Goal: Task Accomplishment & Management: Use online tool/utility

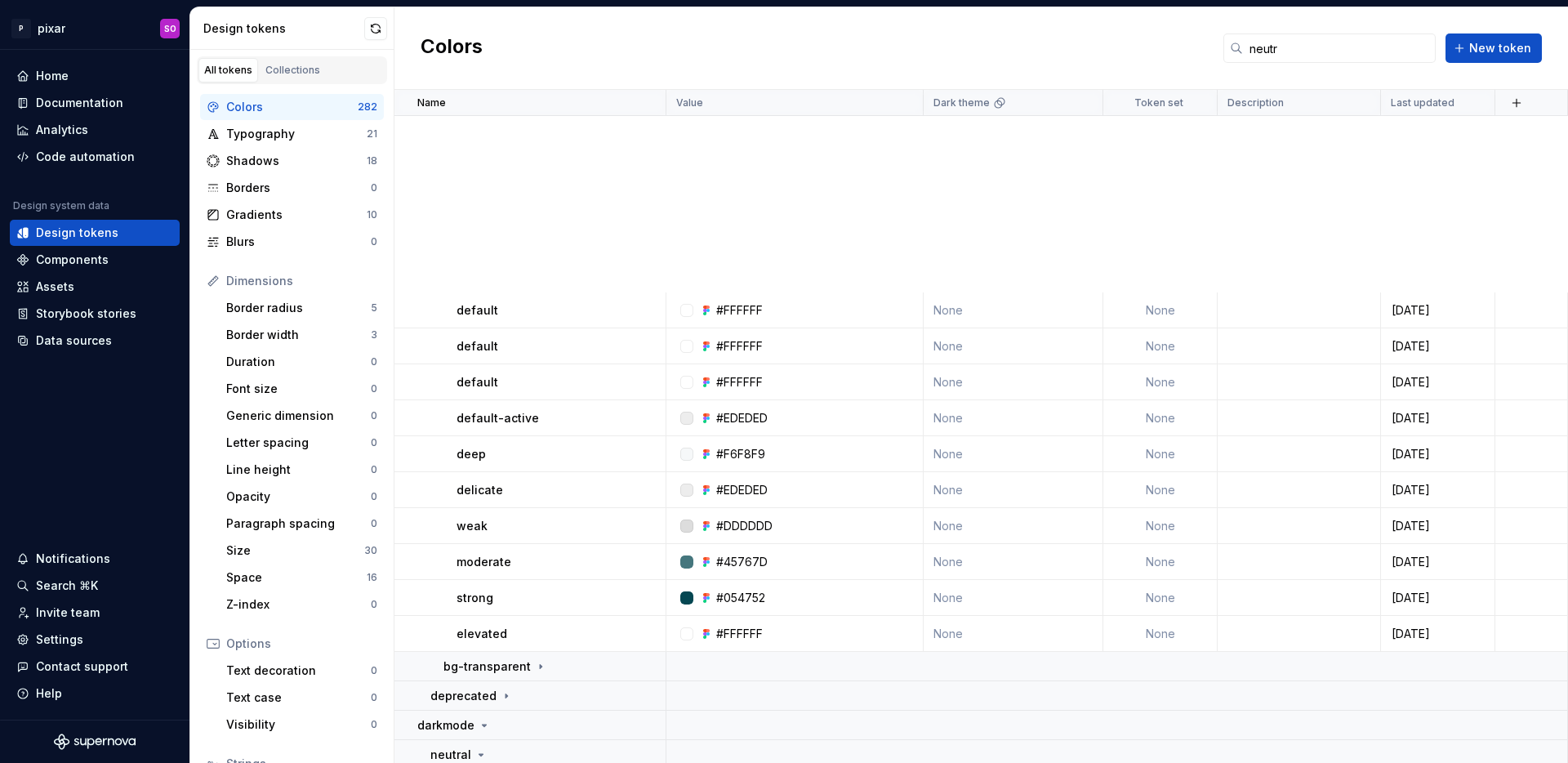
scroll to position [543, 0]
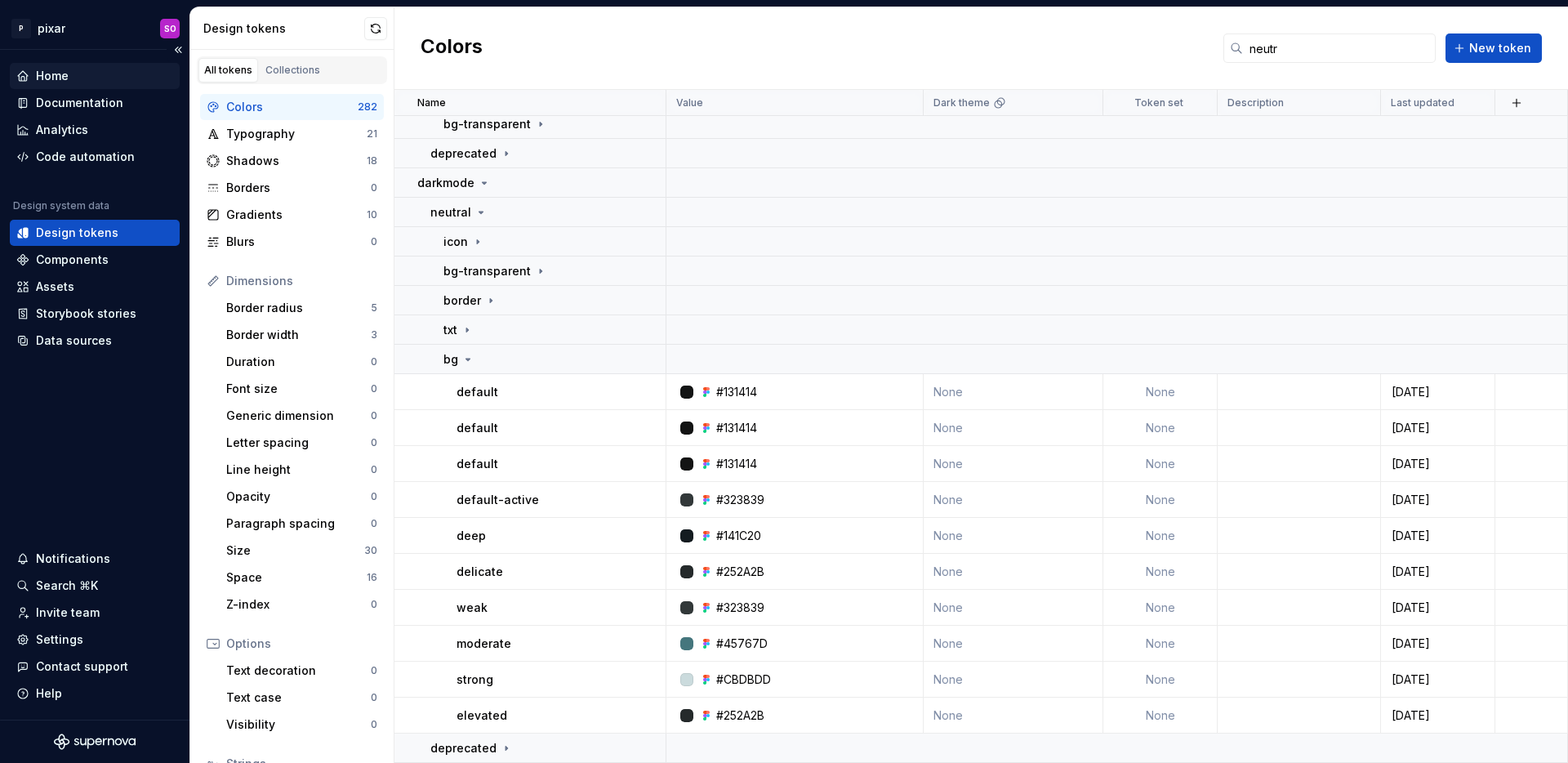
click at [65, 70] on div "Home" at bounding box center [52, 76] width 33 height 16
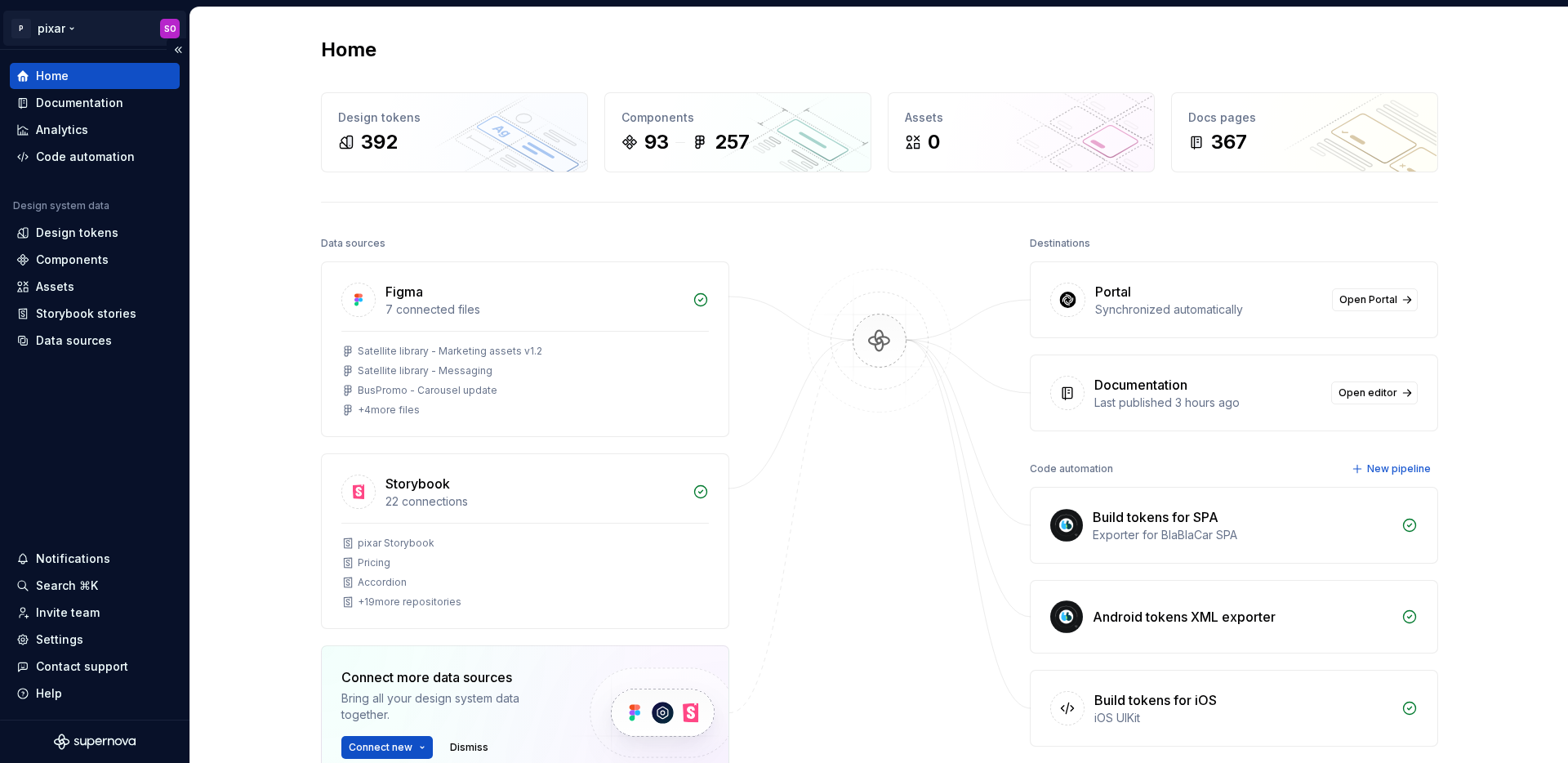
click at [78, 27] on html "P pixar SO Home Documentation Analytics Code automation Design system data Desi…" at bounding box center [784, 382] width 1568 height 763
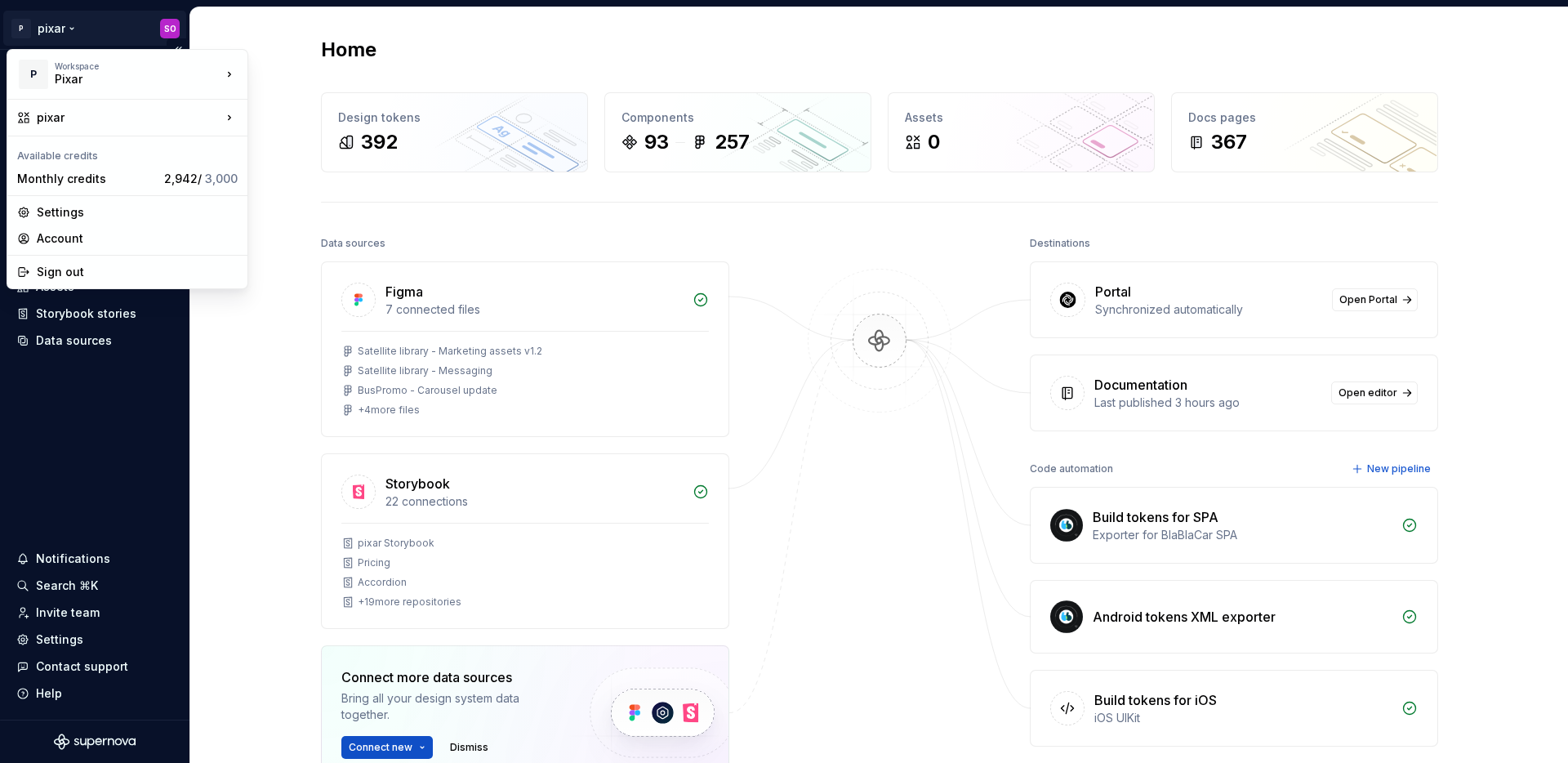
click at [79, 465] on html "P pixar SO Home Documentation Analytics Code automation Design system data Desi…" at bounding box center [784, 382] width 1568 height 763
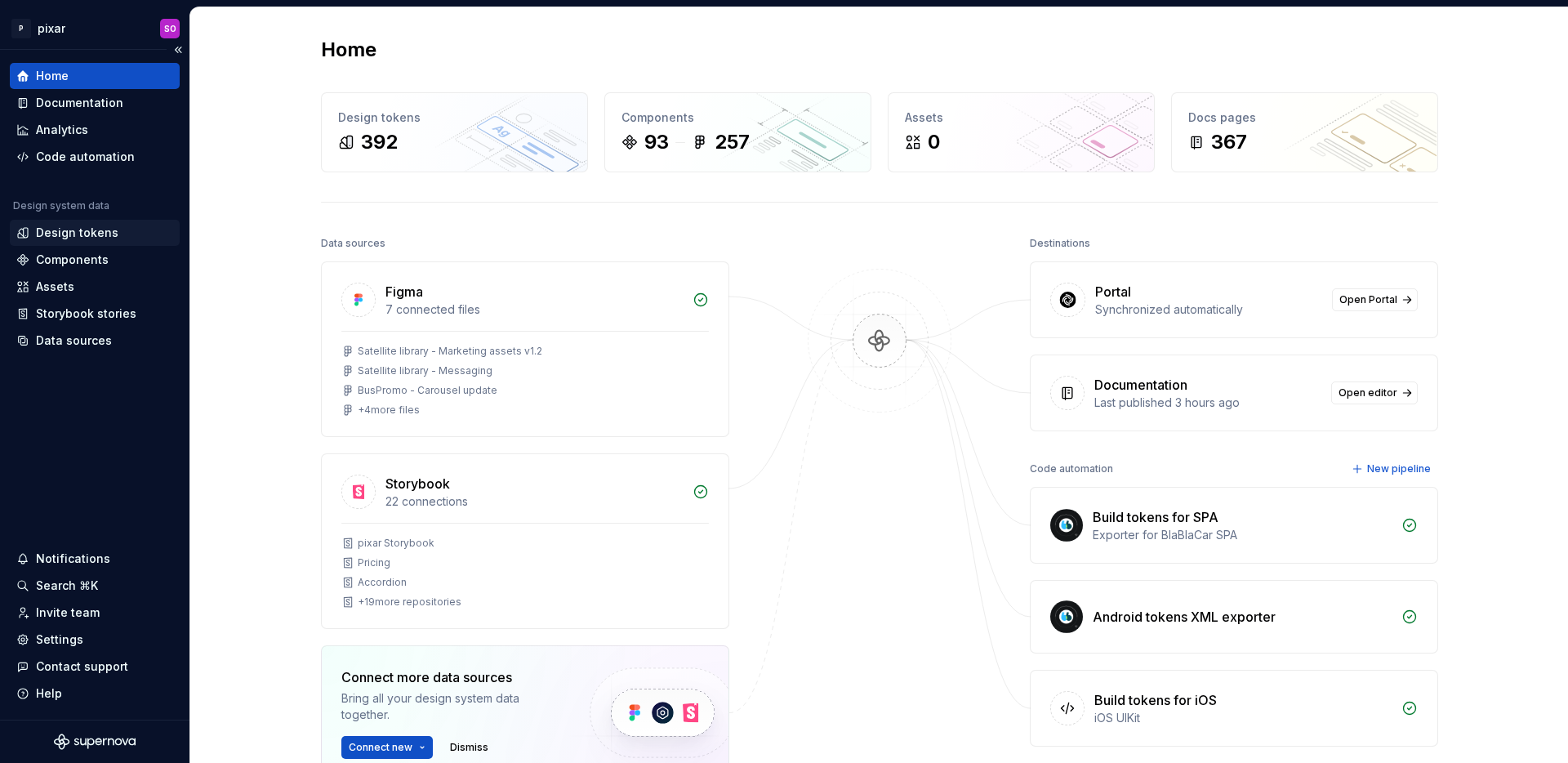
click at [74, 234] on div "Design tokens" at bounding box center [77, 233] width 83 height 16
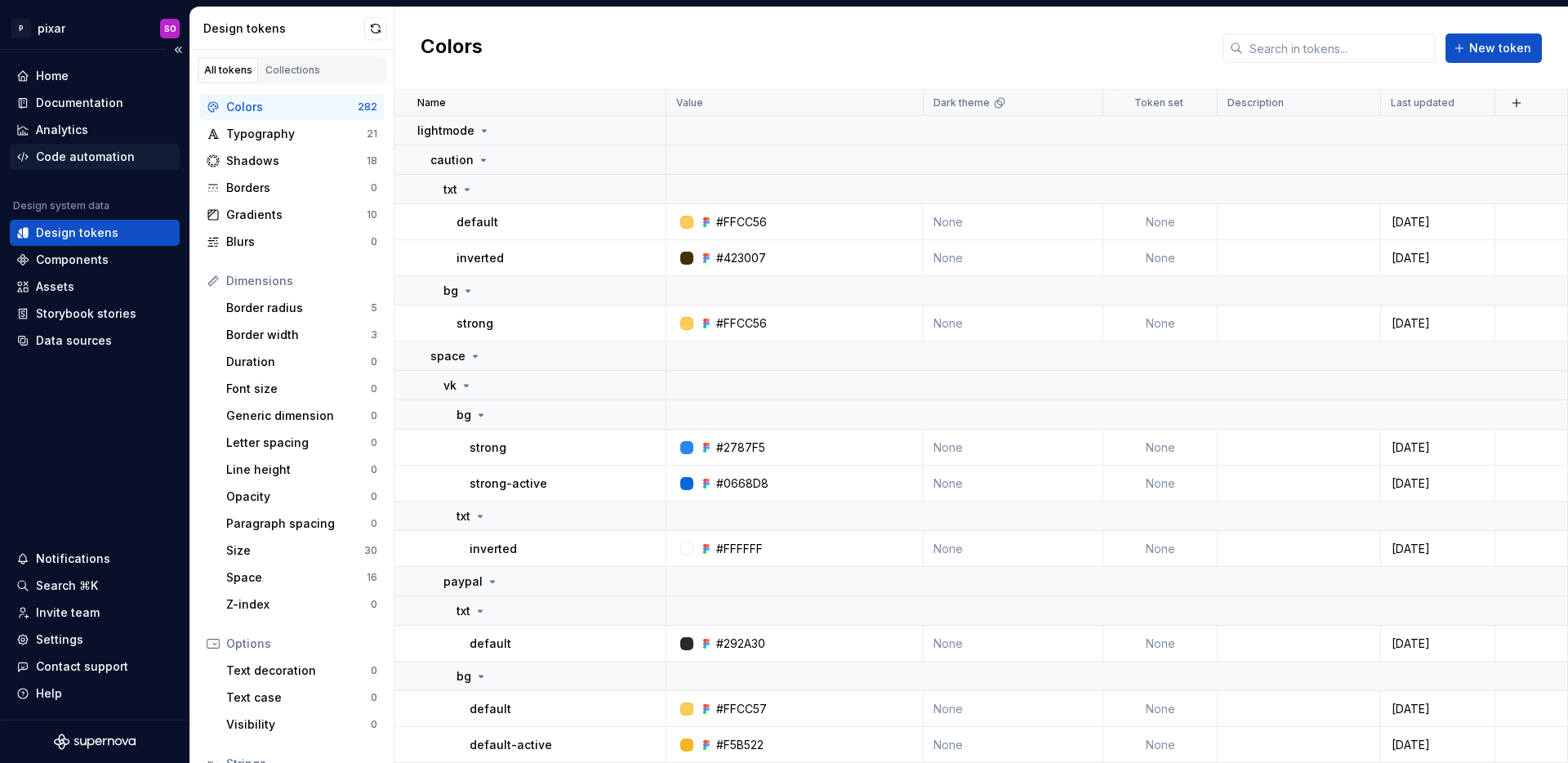
click at [76, 158] on div "Code automation" at bounding box center [85, 157] width 99 height 16
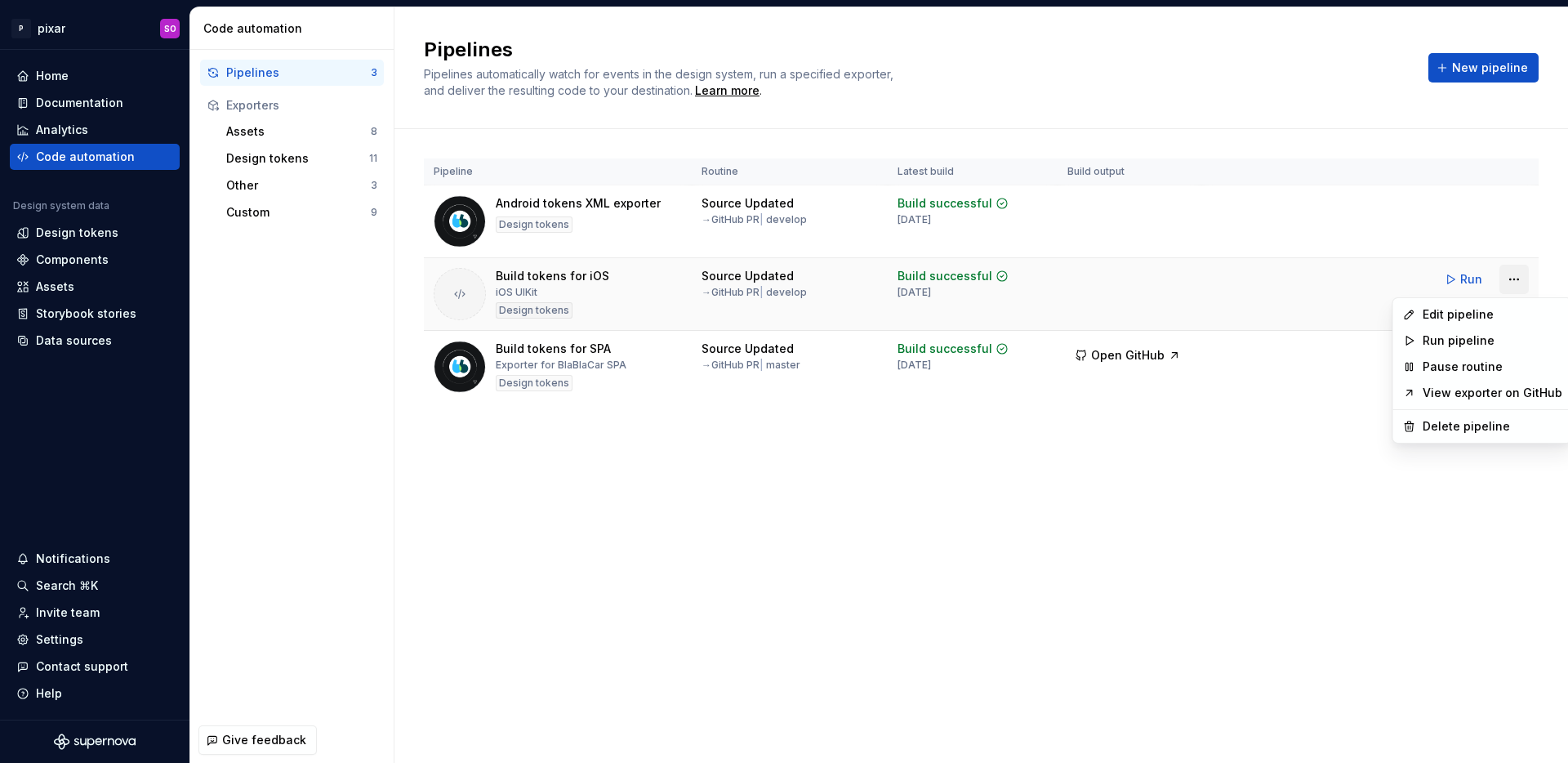
click at [1518, 283] on html "P pixar SO Home Documentation Analytics Code automation Design system data Desi…" at bounding box center [784, 382] width 1568 height 763
click at [798, 548] on html "P pixar SO Home Documentation Analytics Code automation Design system data Desi…" at bounding box center [784, 382] width 1568 height 763
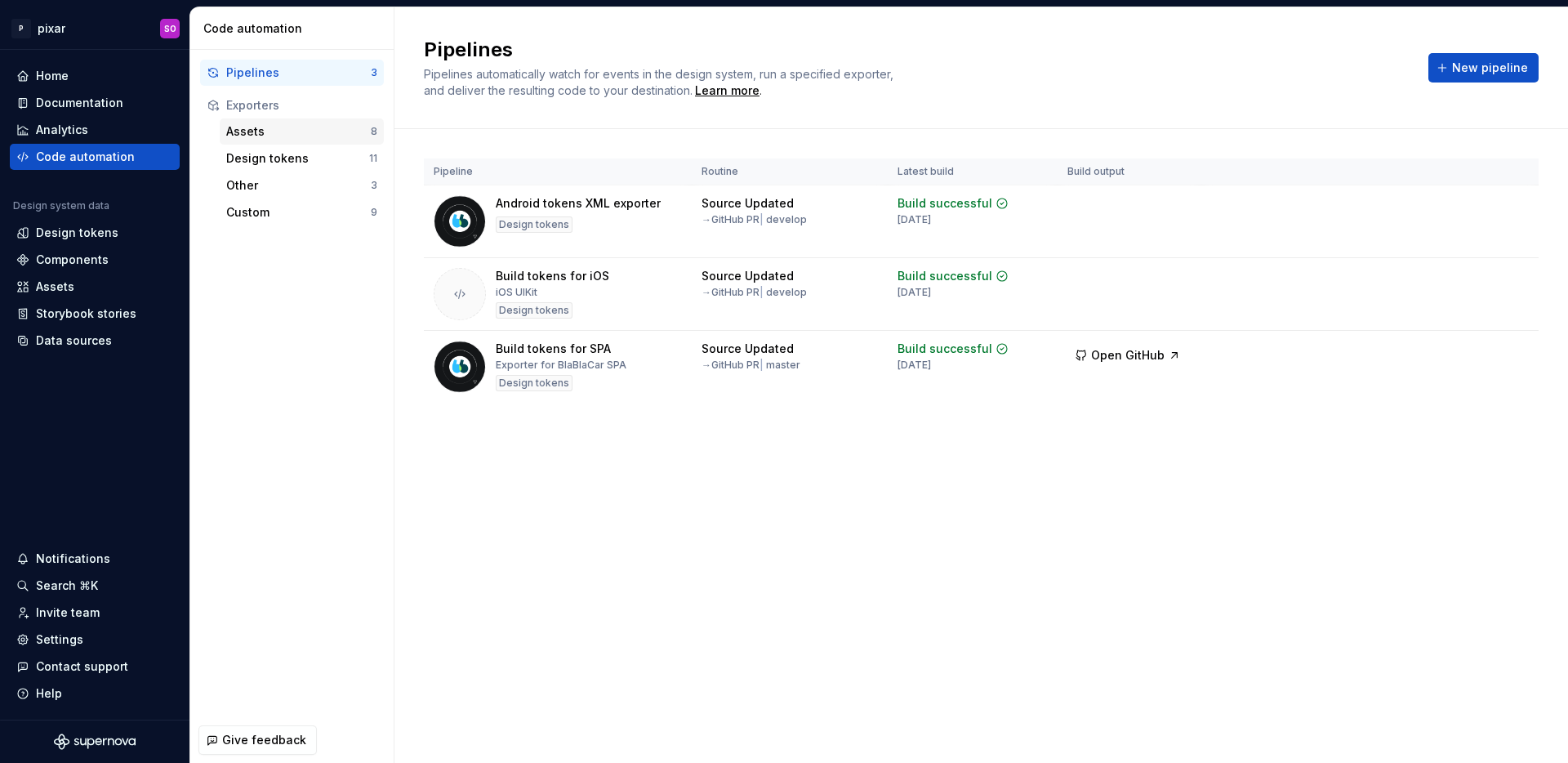
click at [252, 130] on div "Assets" at bounding box center [298, 131] width 144 height 16
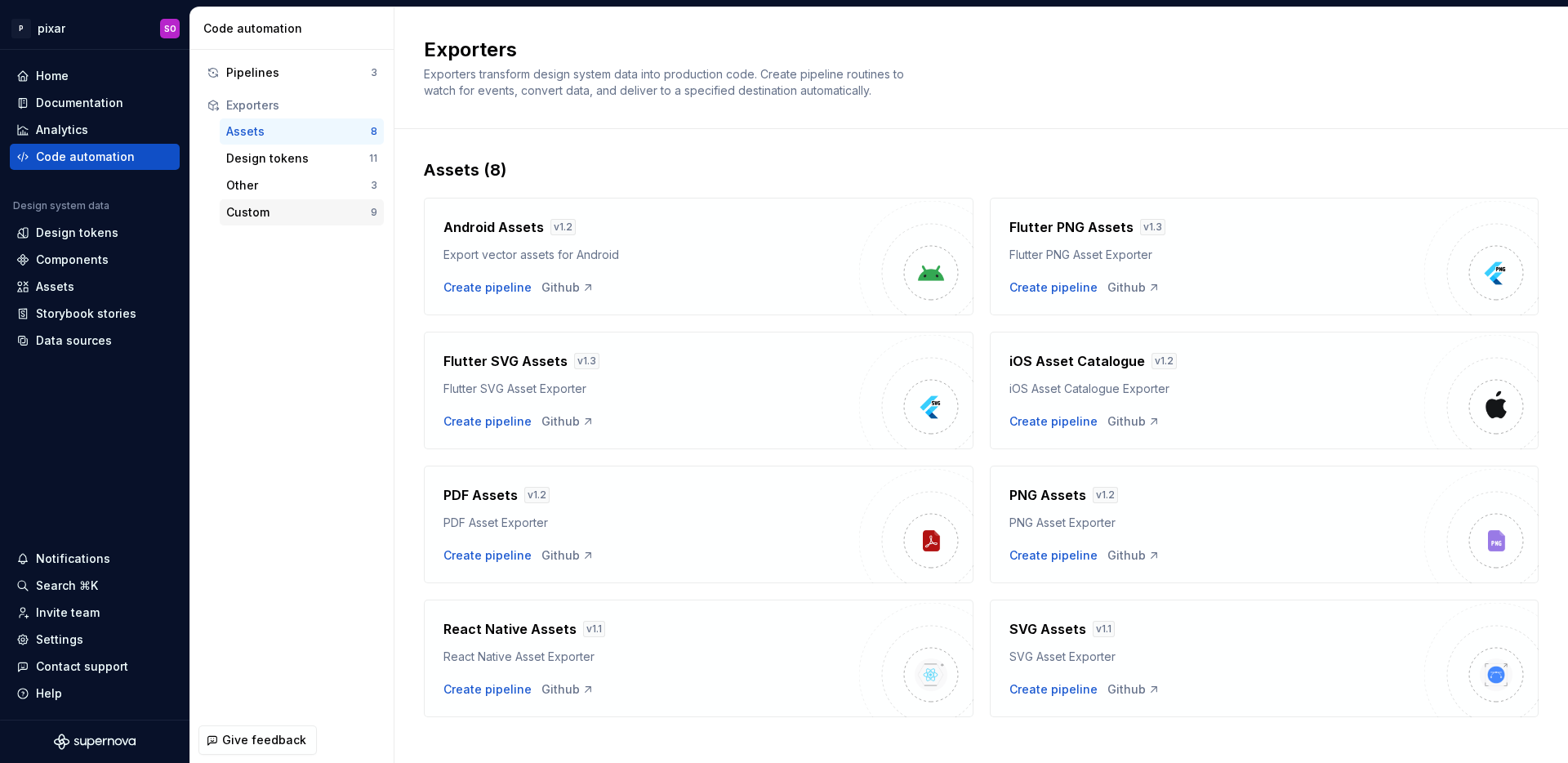
click at [287, 217] on div "Custom" at bounding box center [298, 212] width 144 height 16
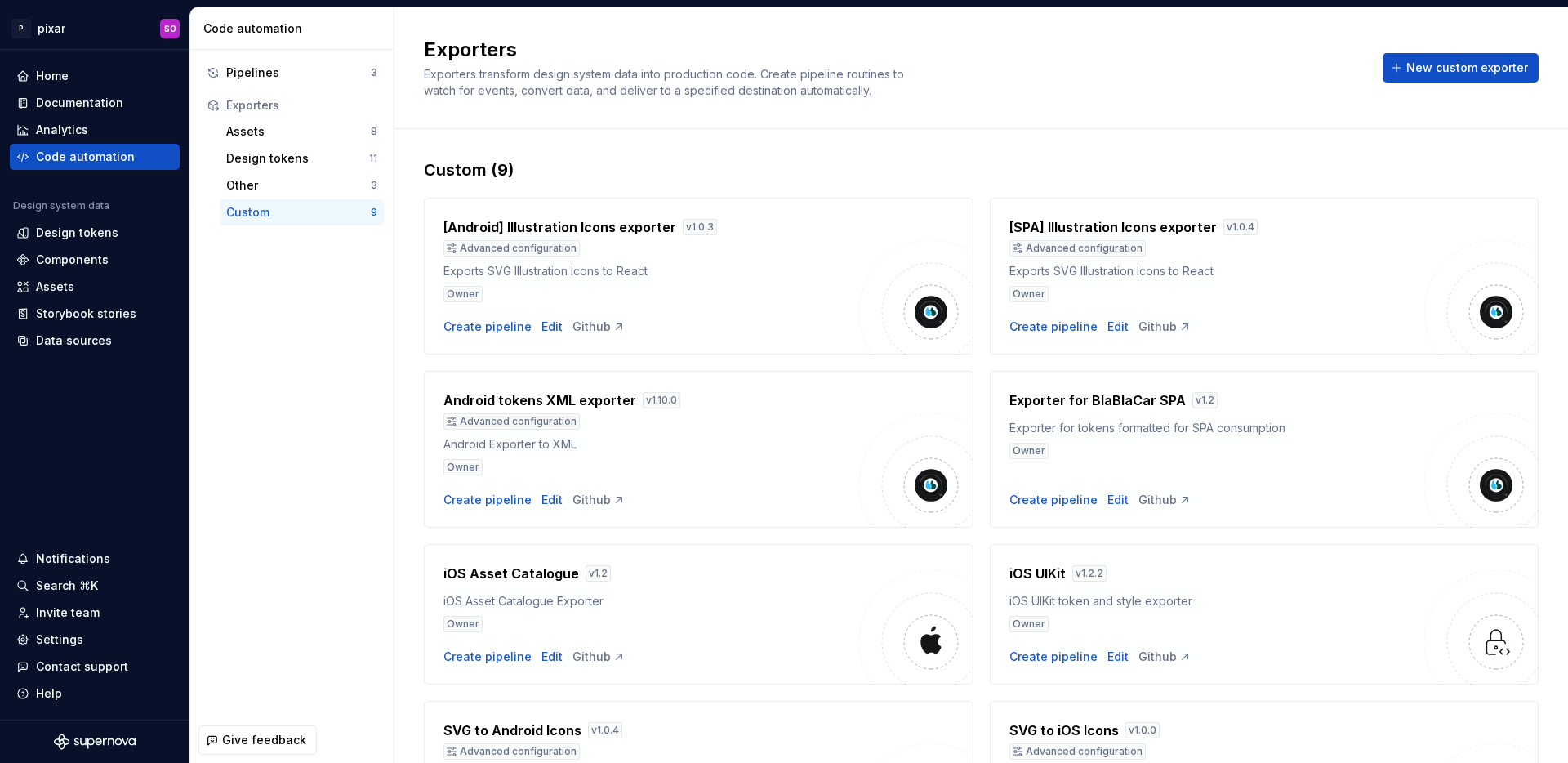
click at [1094, 225] on h4 "[SPA] Illustration Icons exporter" at bounding box center [1113, 227] width 208 height 20
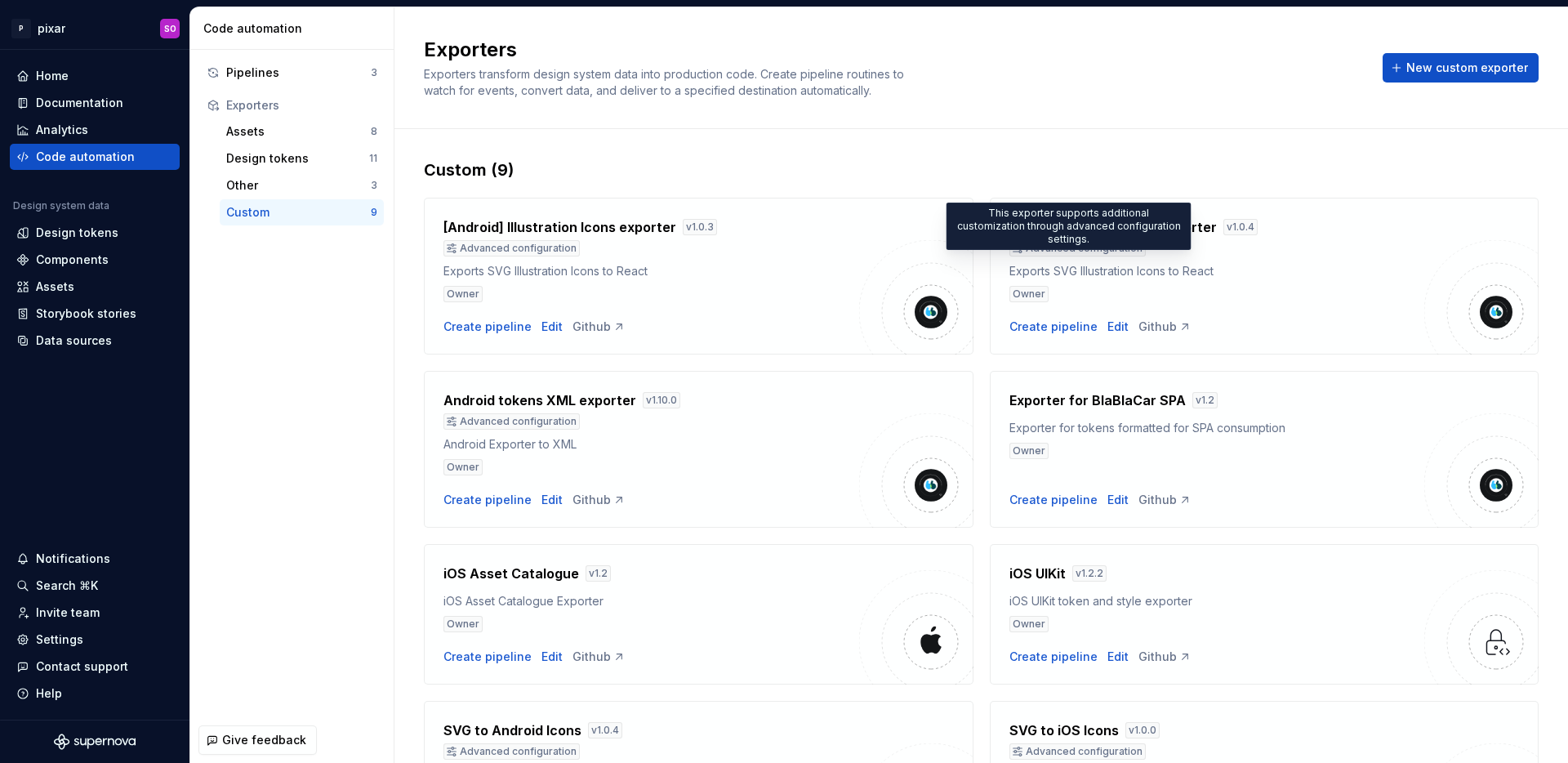
click at [1089, 250] on div "Advanced configuration" at bounding box center [1077, 249] width 136 height 16
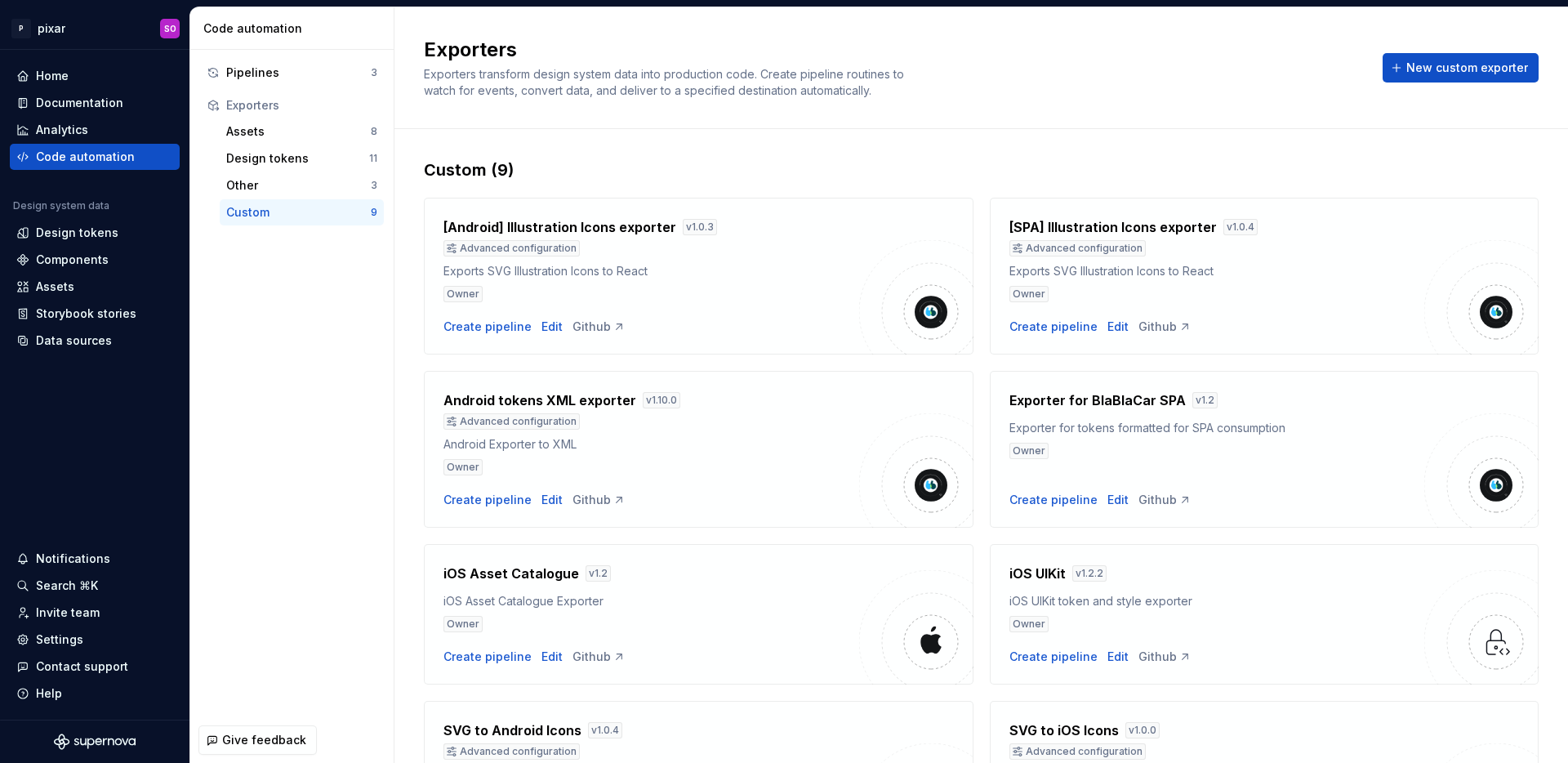
click at [1458, 305] on img at bounding box center [1482, 298] width 114 height 114
click at [1108, 324] on div "Edit" at bounding box center [1118, 327] width 21 height 16
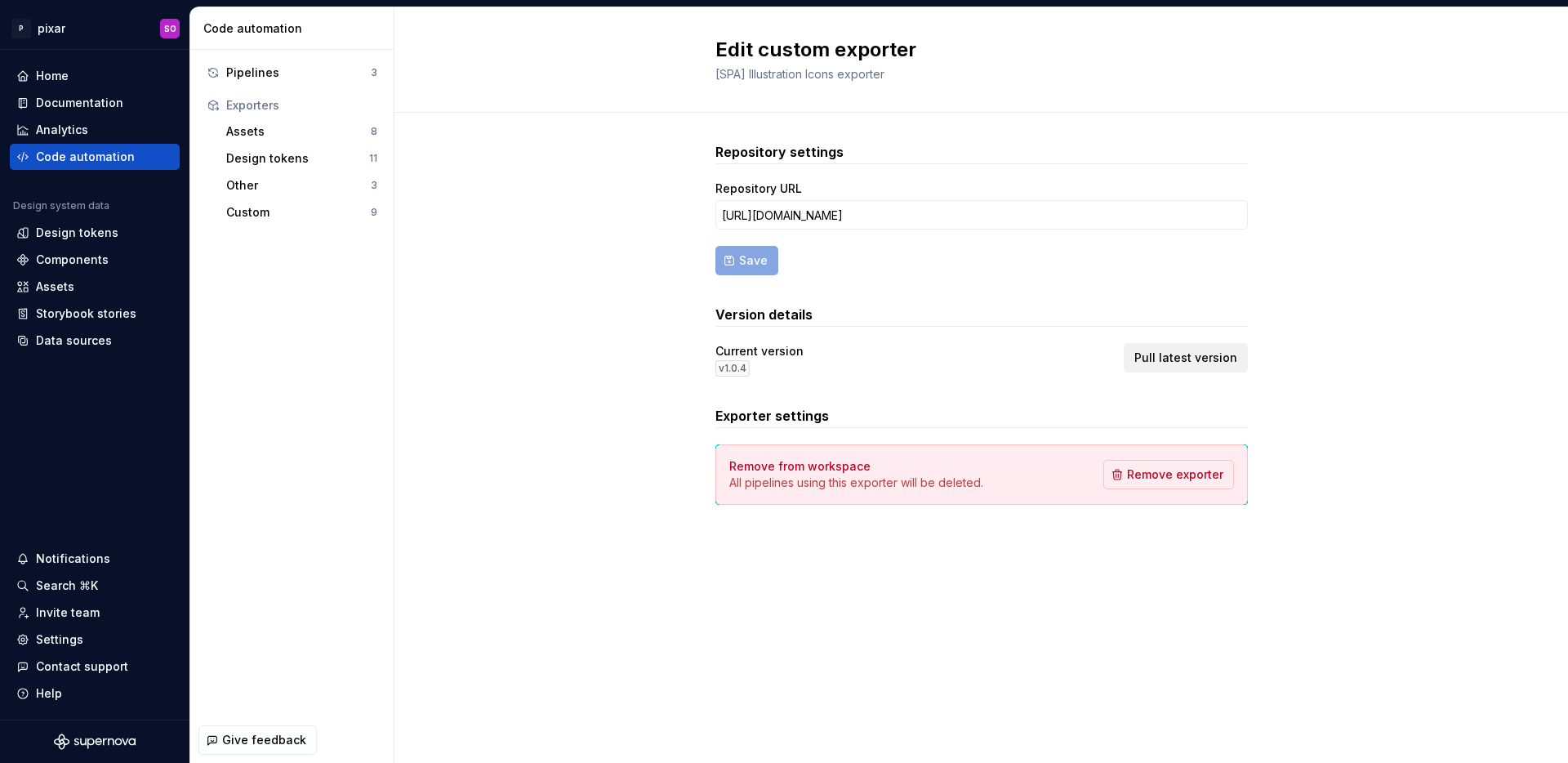
click at [1172, 364] on span "Pull latest version" at bounding box center [1186, 357] width 103 height 16
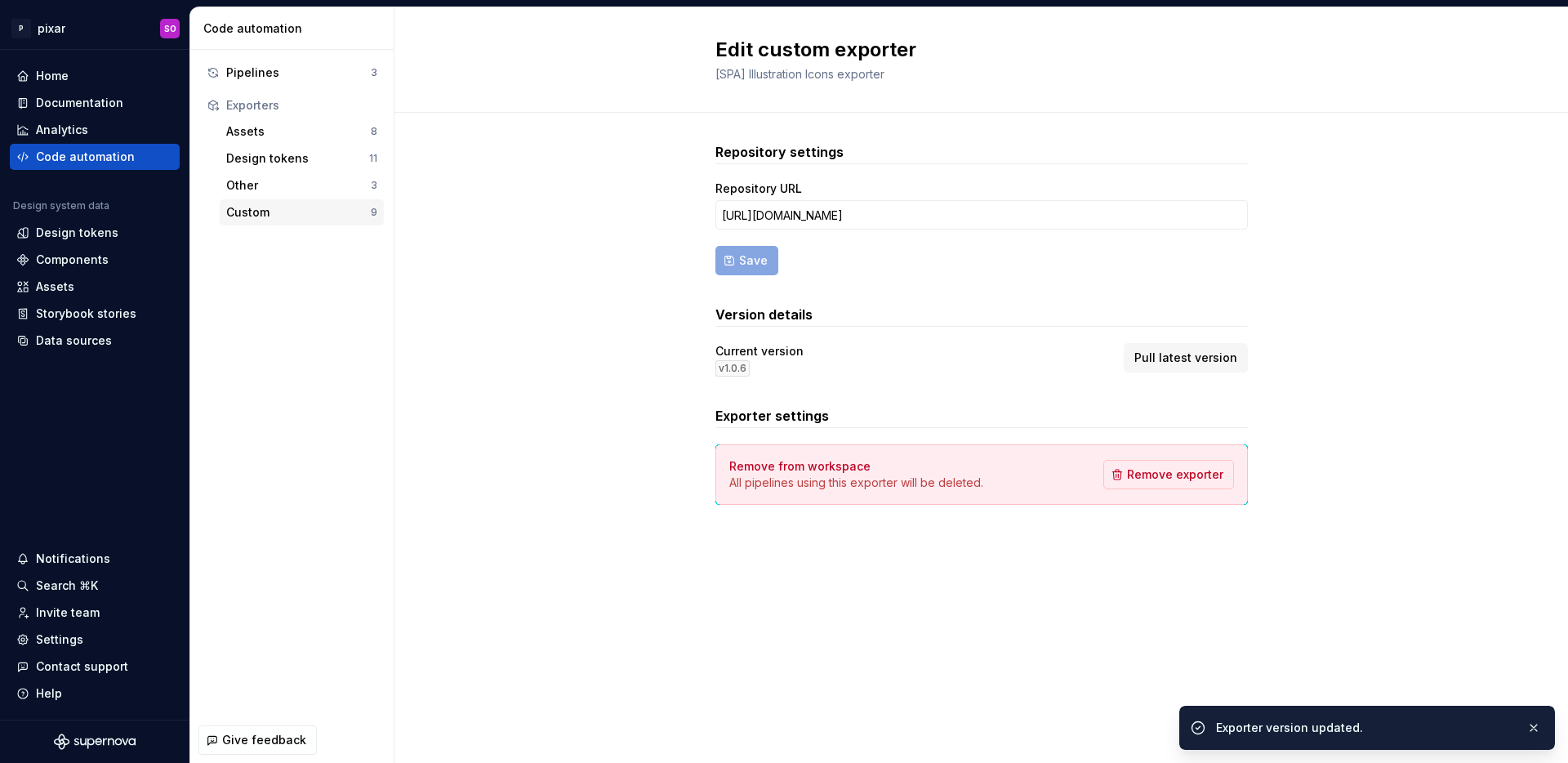
click at [280, 212] on div "Custom" at bounding box center [298, 212] width 144 height 16
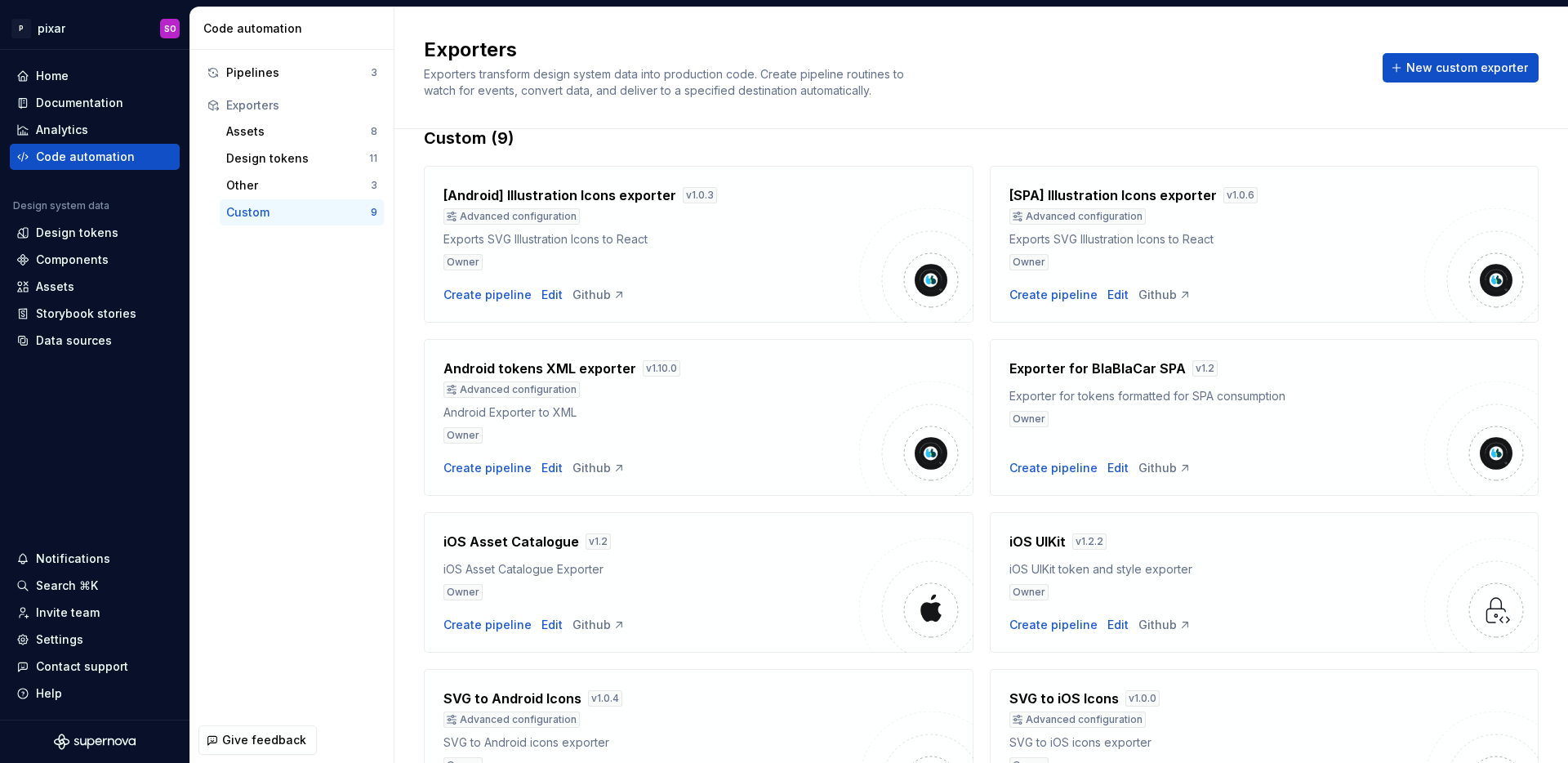
scroll to position [43, 0]
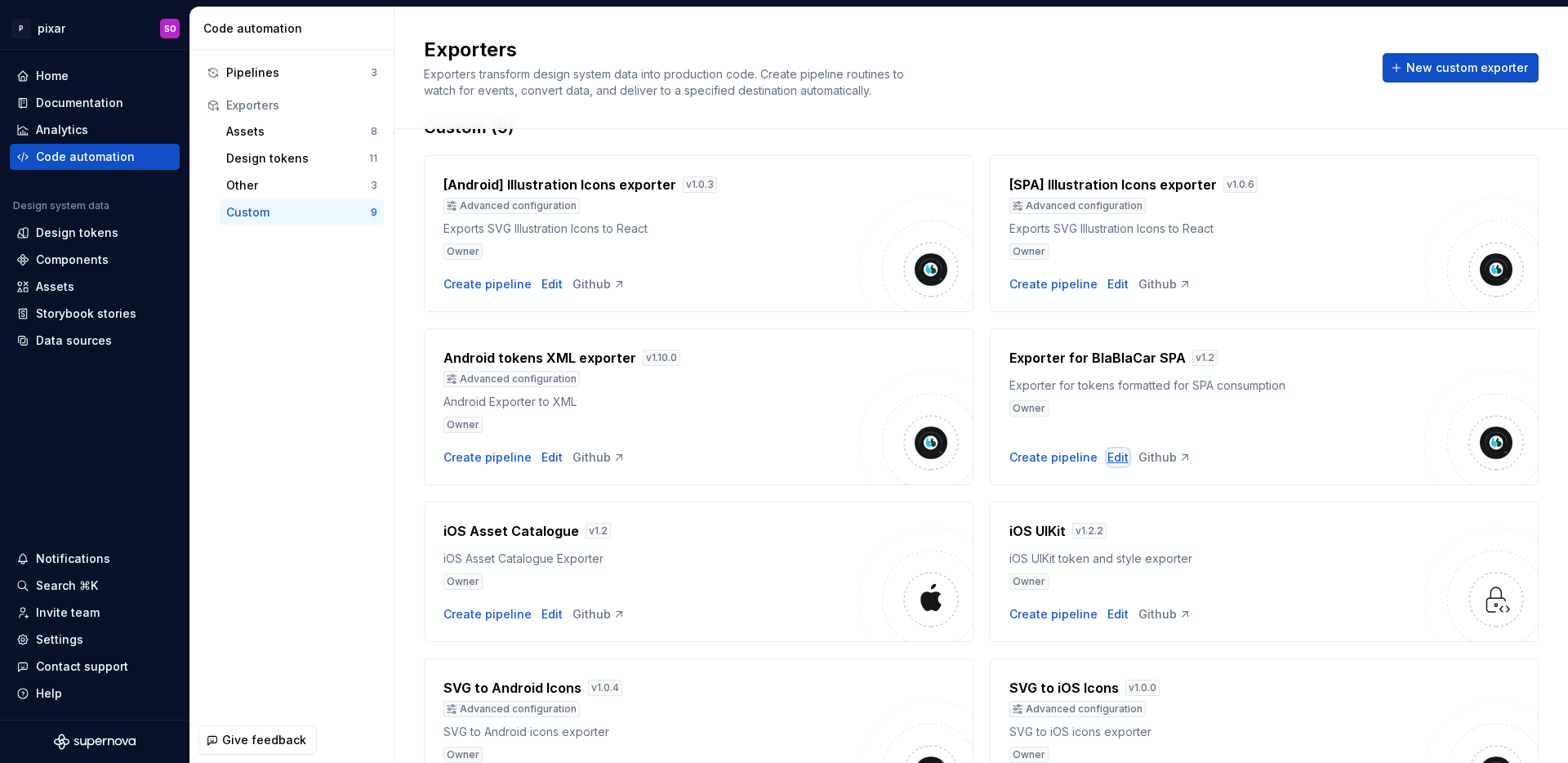
click at [1107, 456] on div "Edit" at bounding box center [1118, 457] width 21 height 16
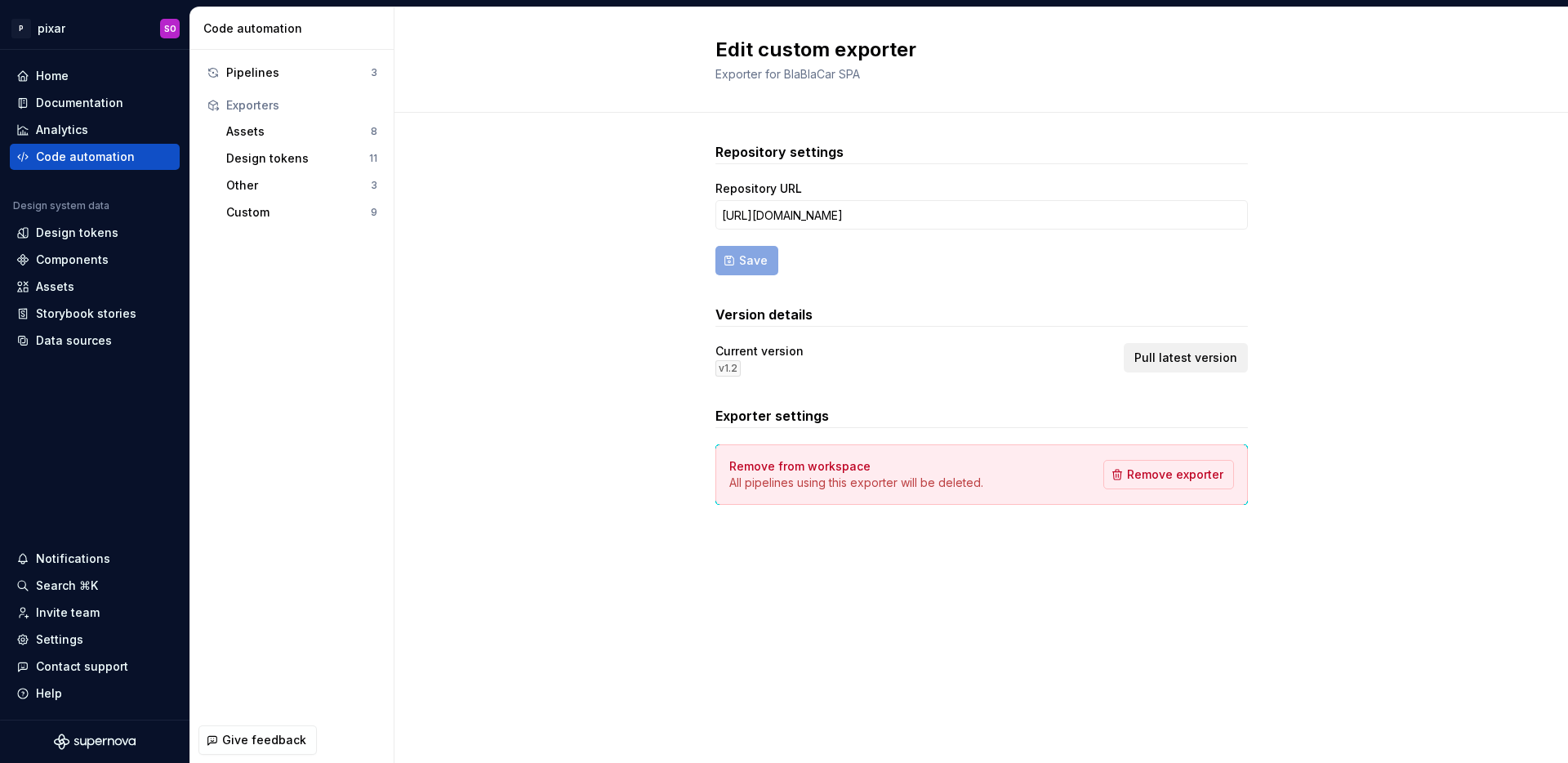
click at [1184, 364] on span "Pull latest version" at bounding box center [1186, 357] width 103 height 16
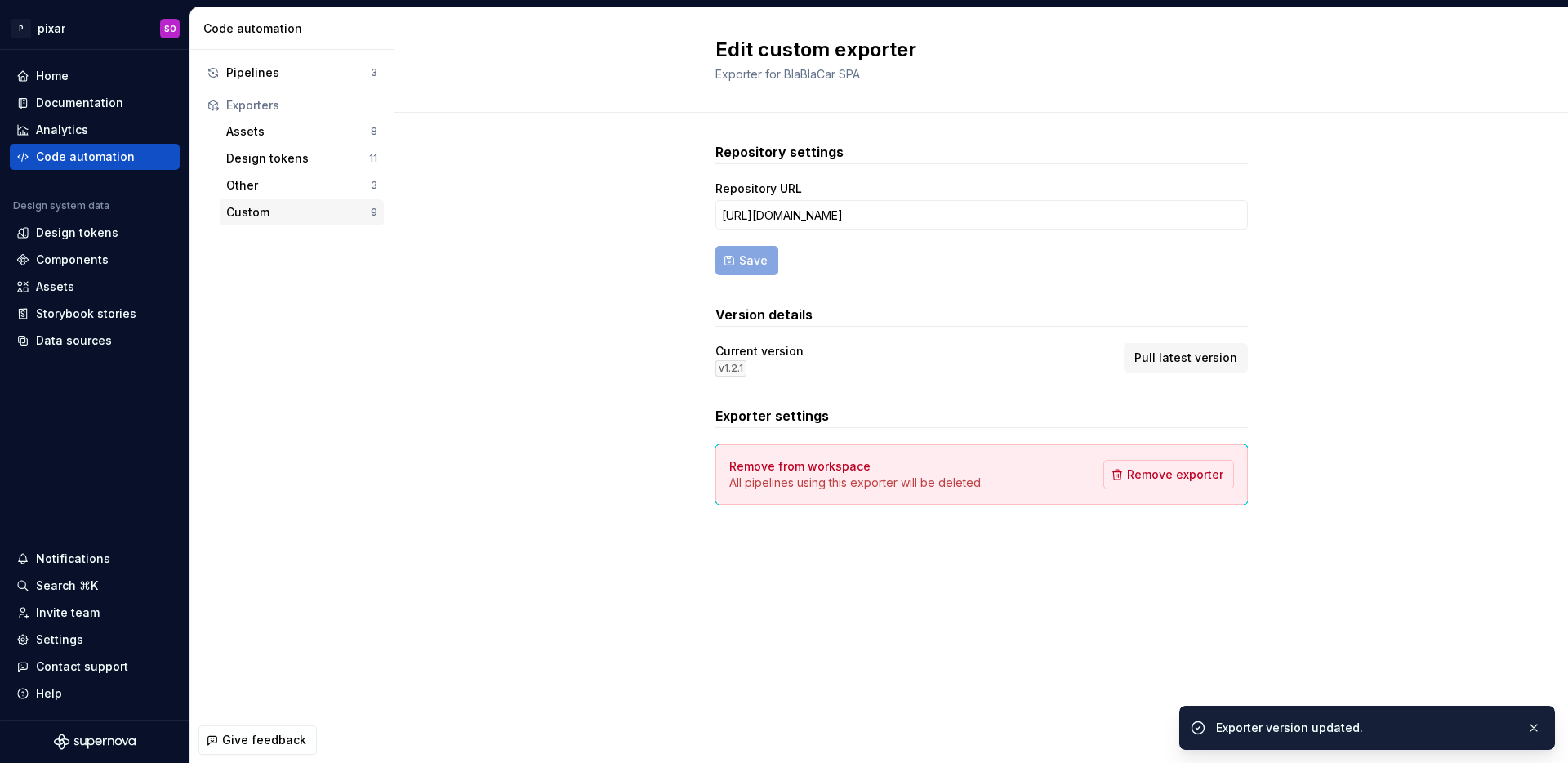
click at [286, 212] on div "Custom" at bounding box center [298, 212] width 144 height 16
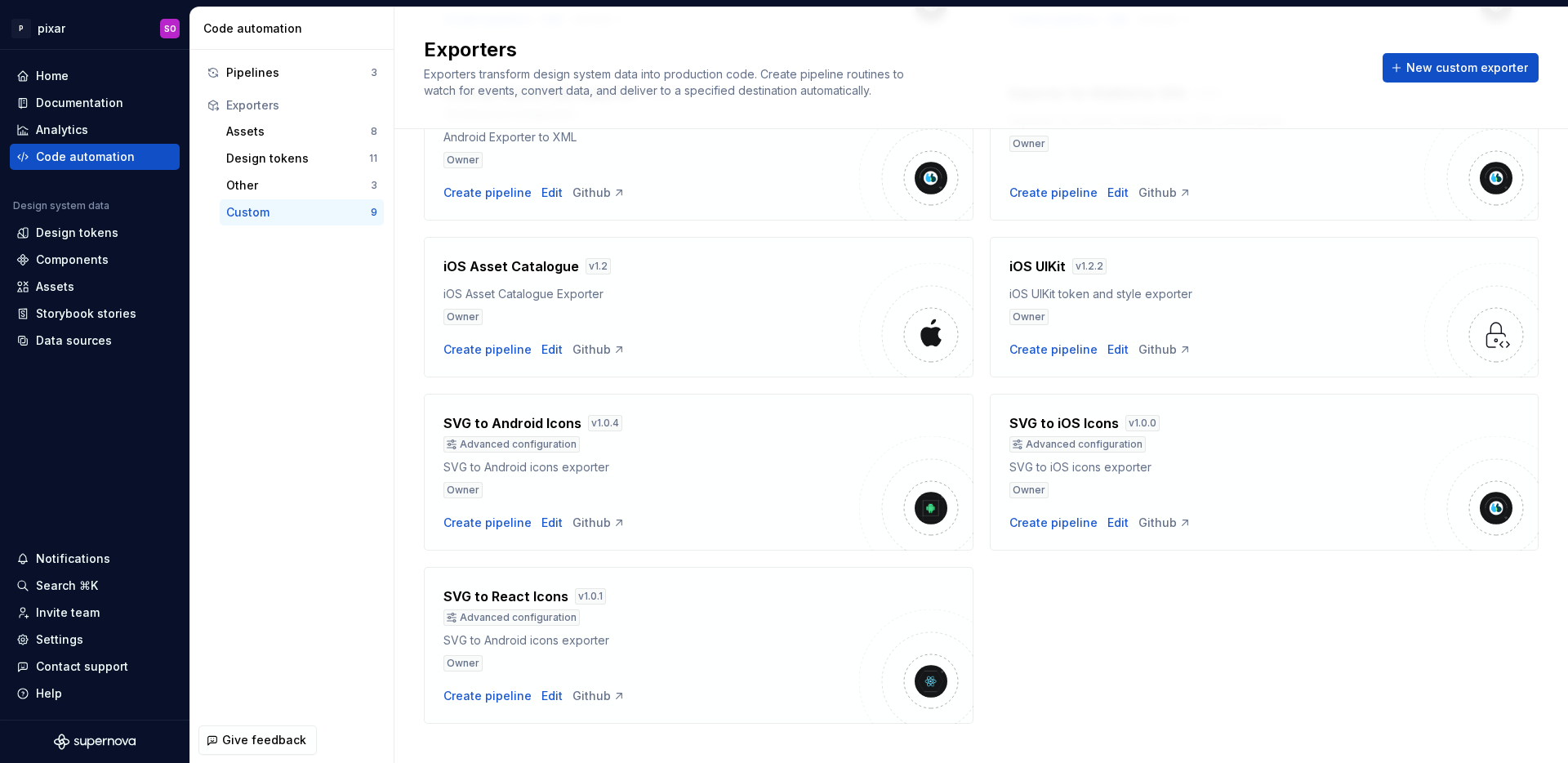
scroll to position [330, 0]
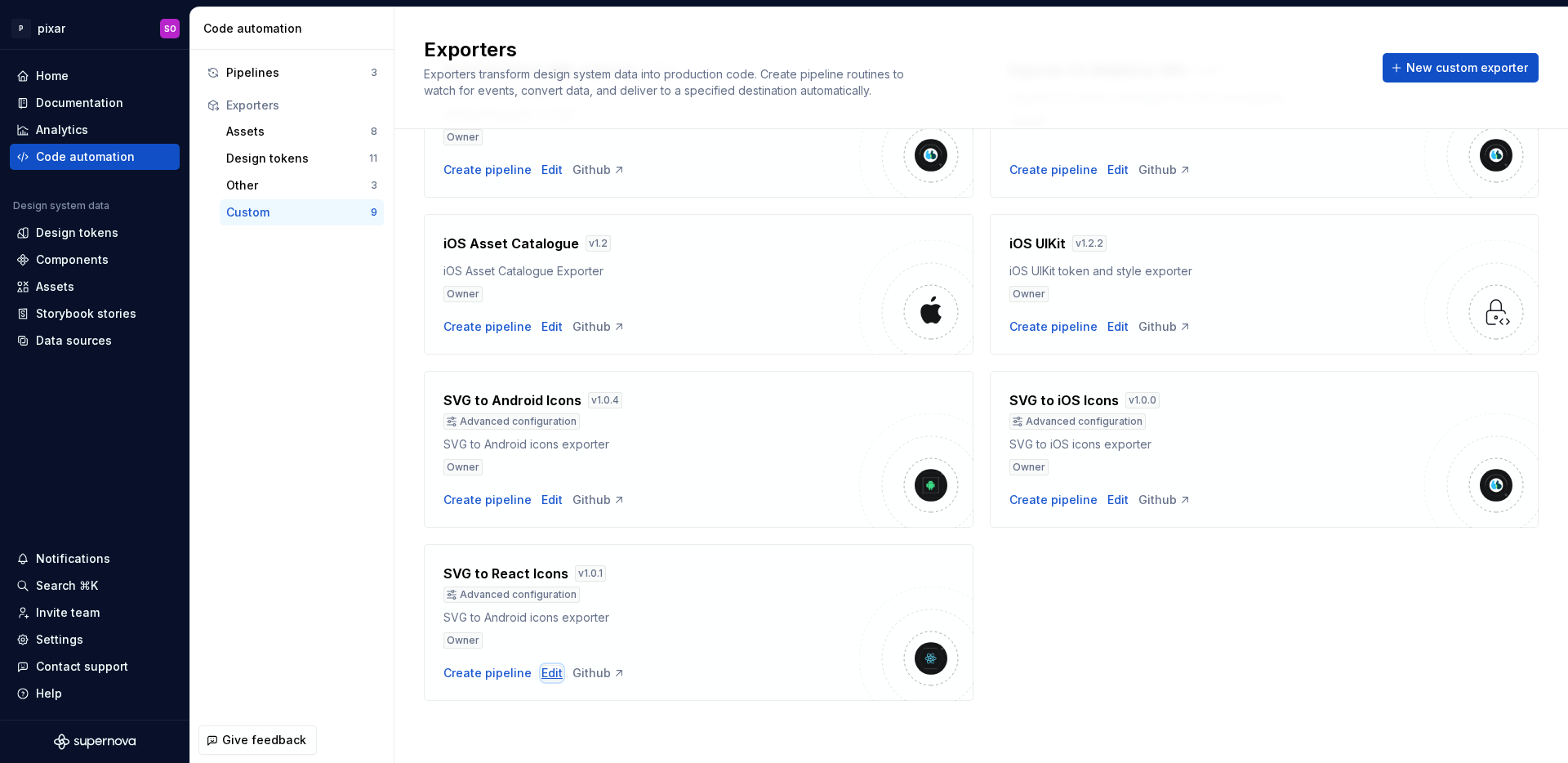
click at [547, 667] on div "Edit" at bounding box center [552, 673] width 21 height 16
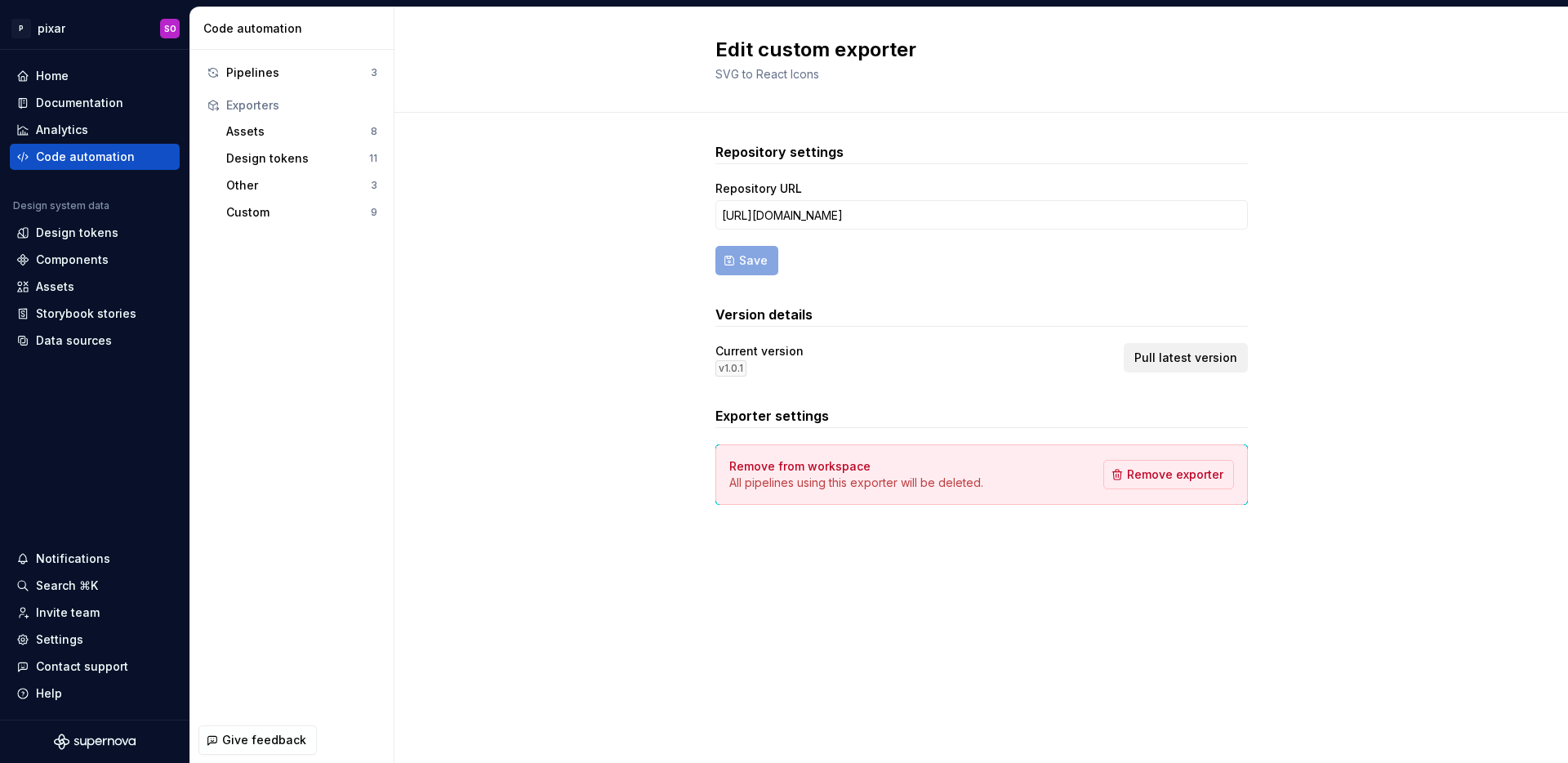
click at [1174, 350] on span "Pull latest version" at bounding box center [1186, 357] width 103 height 16
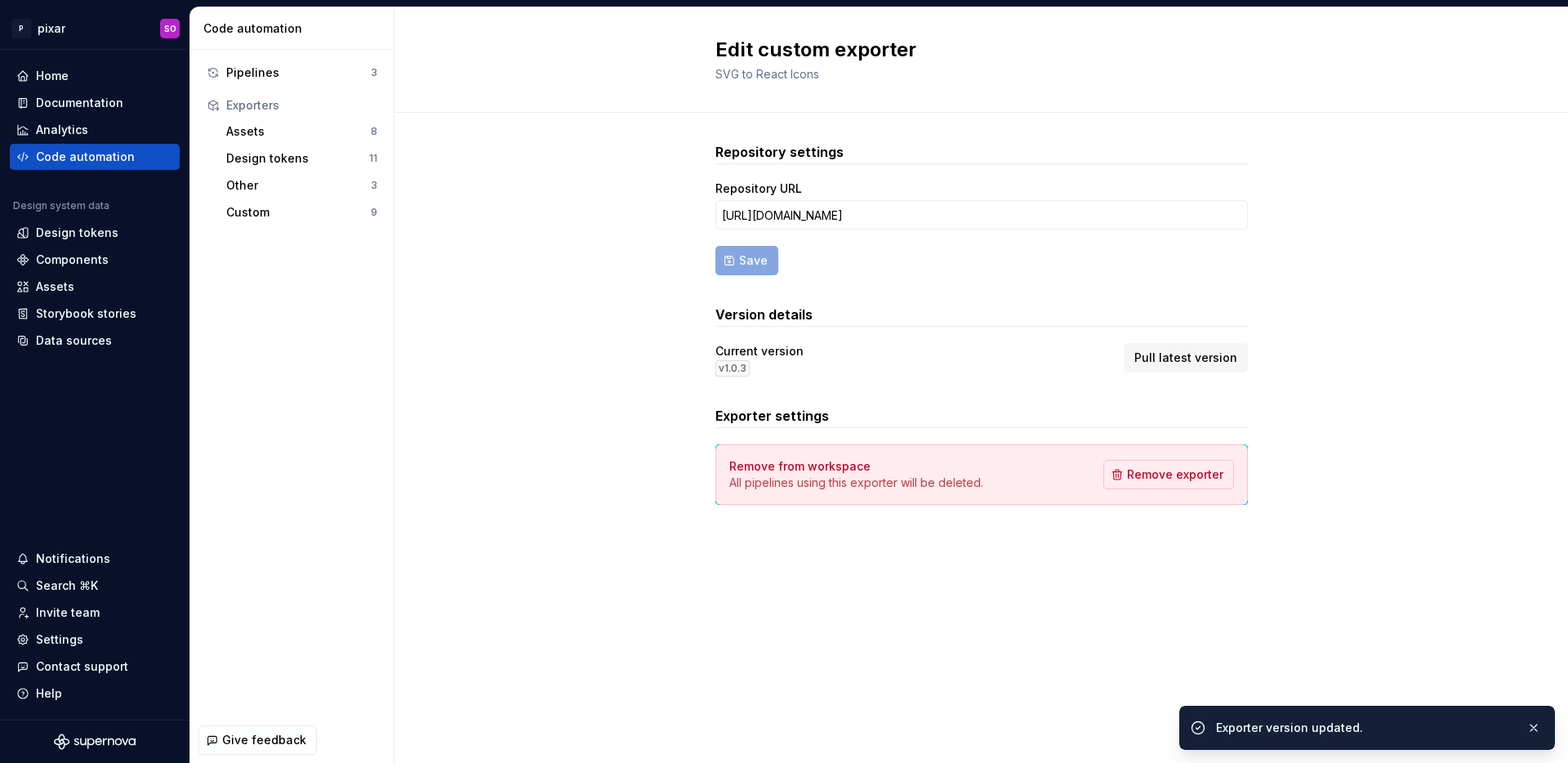
click at [584, 339] on div "Repository settings Repository URL [URL][DOMAIN_NAME] Save Version details Curr…" at bounding box center [982, 340] width 1174 height 455
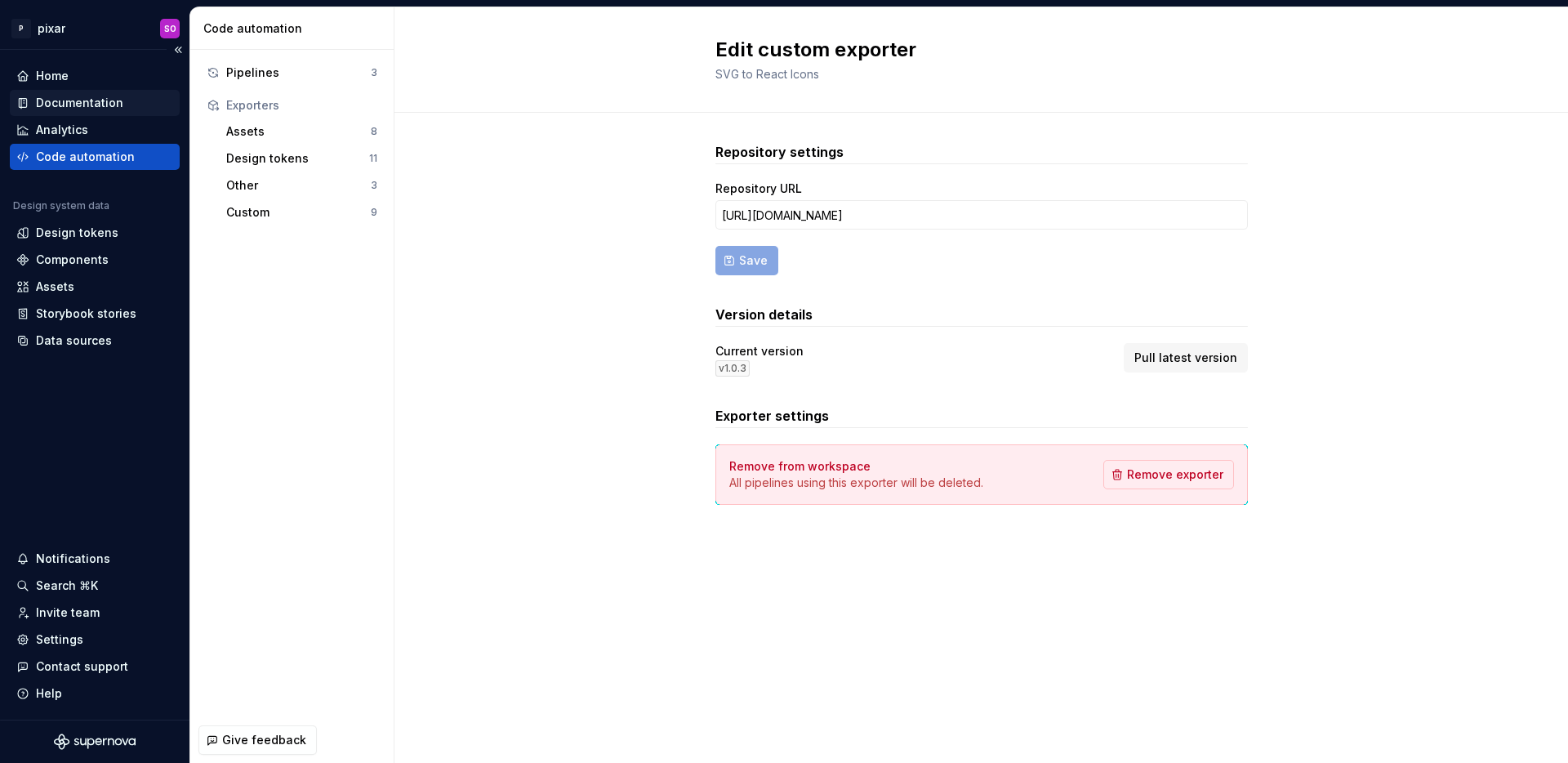
click at [74, 103] on div "Documentation" at bounding box center [79, 103] width 87 height 16
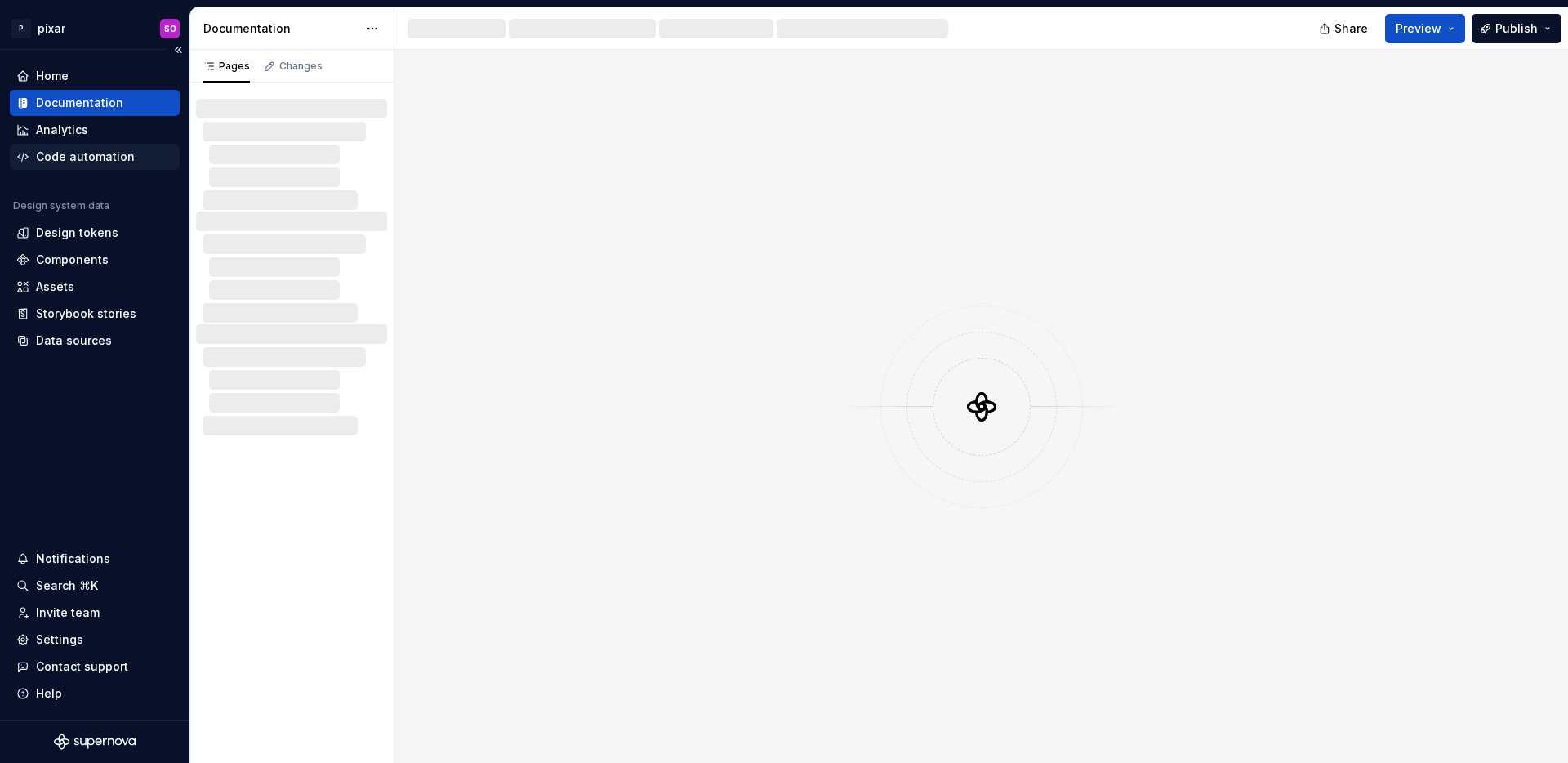
click at [94, 157] on div "Code automation" at bounding box center [85, 157] width 99 height 16
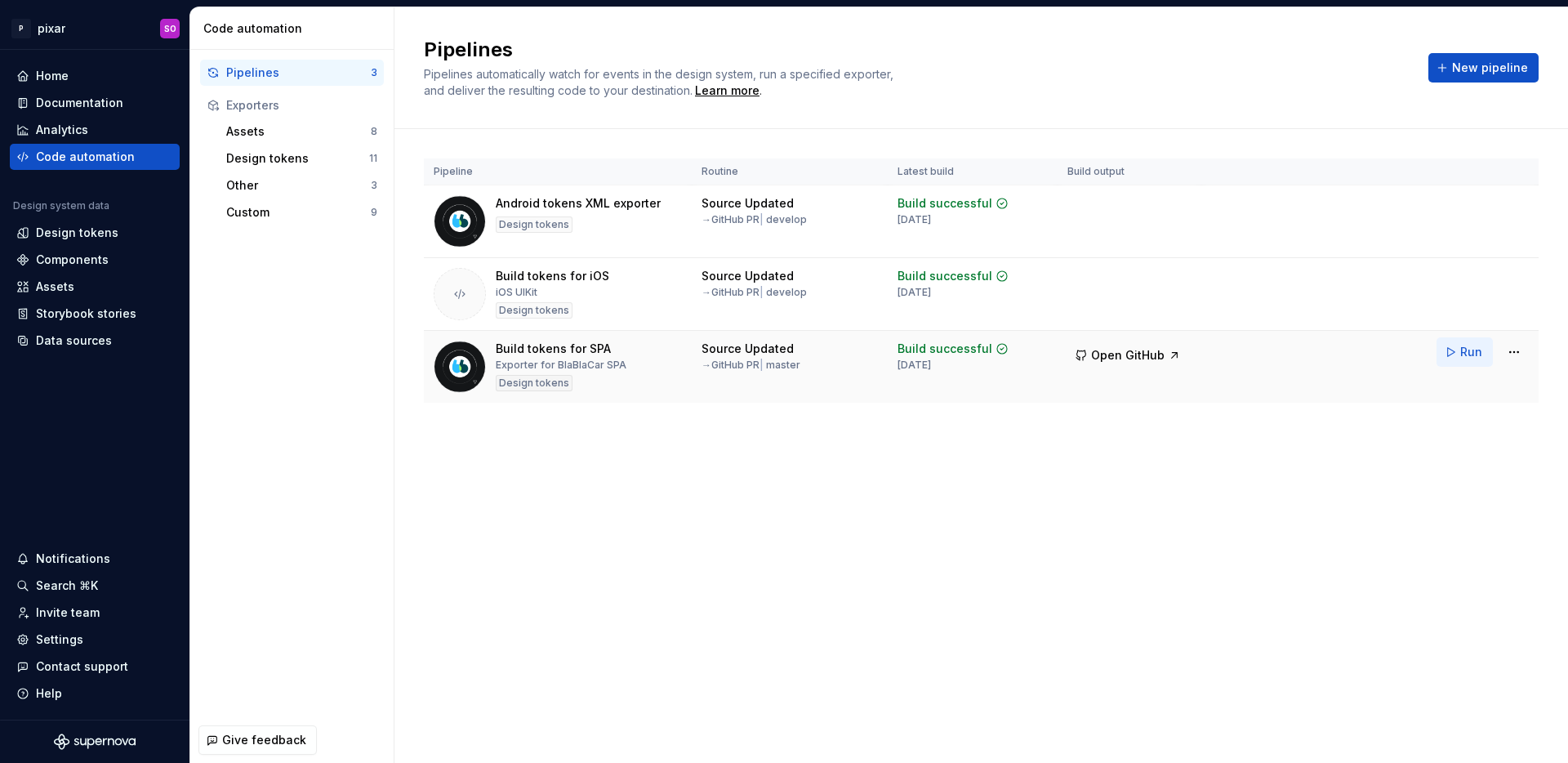
click at [1465, 359] on span "Run" at bounding box center [1471, 352] width 22 height 16
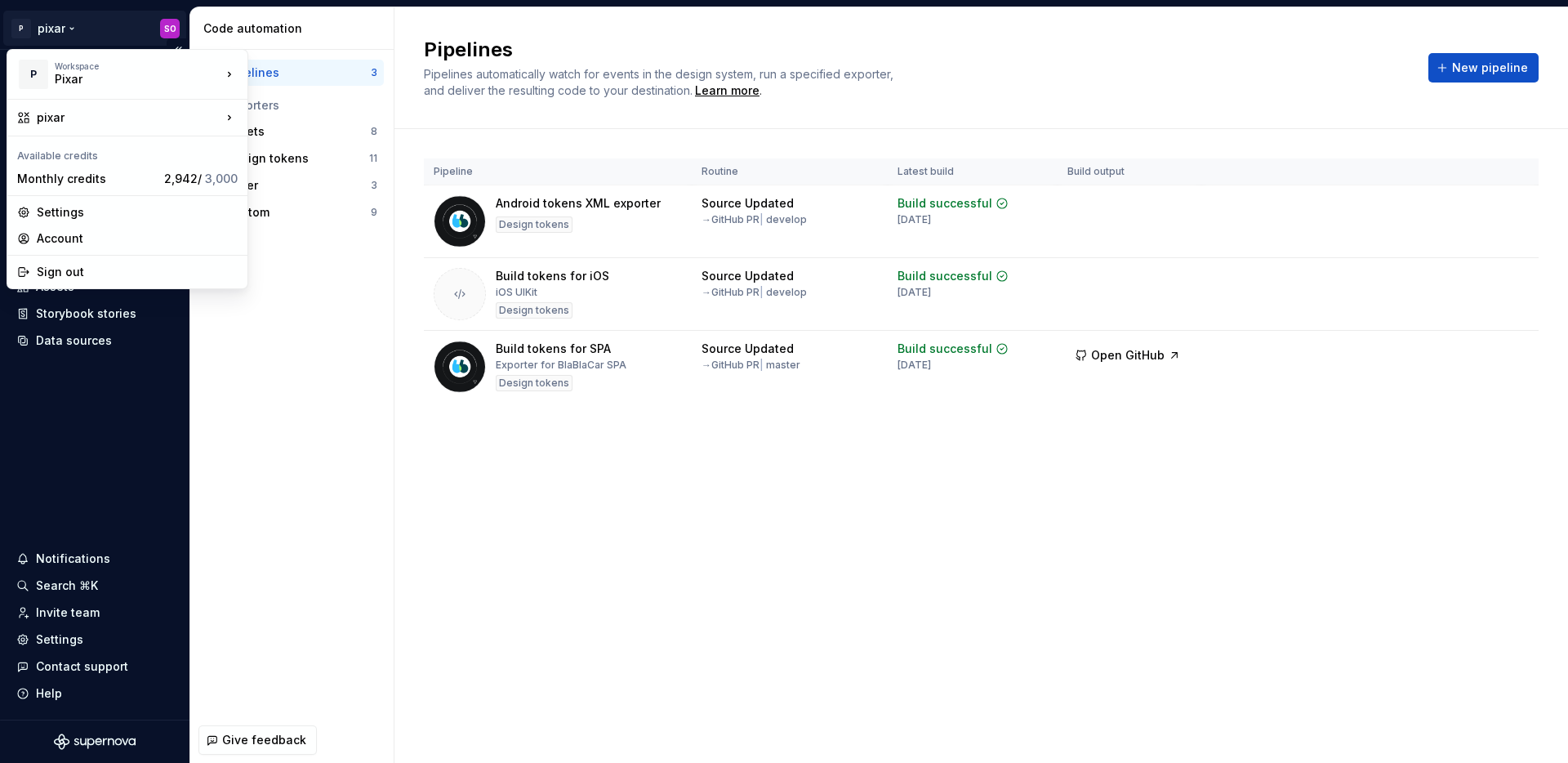
click at [80, 26] on html "P pixar SO Home Documentation Analytics Code automation Design system data Desi…" at bounding box center [784, 382] width 1568 height 763
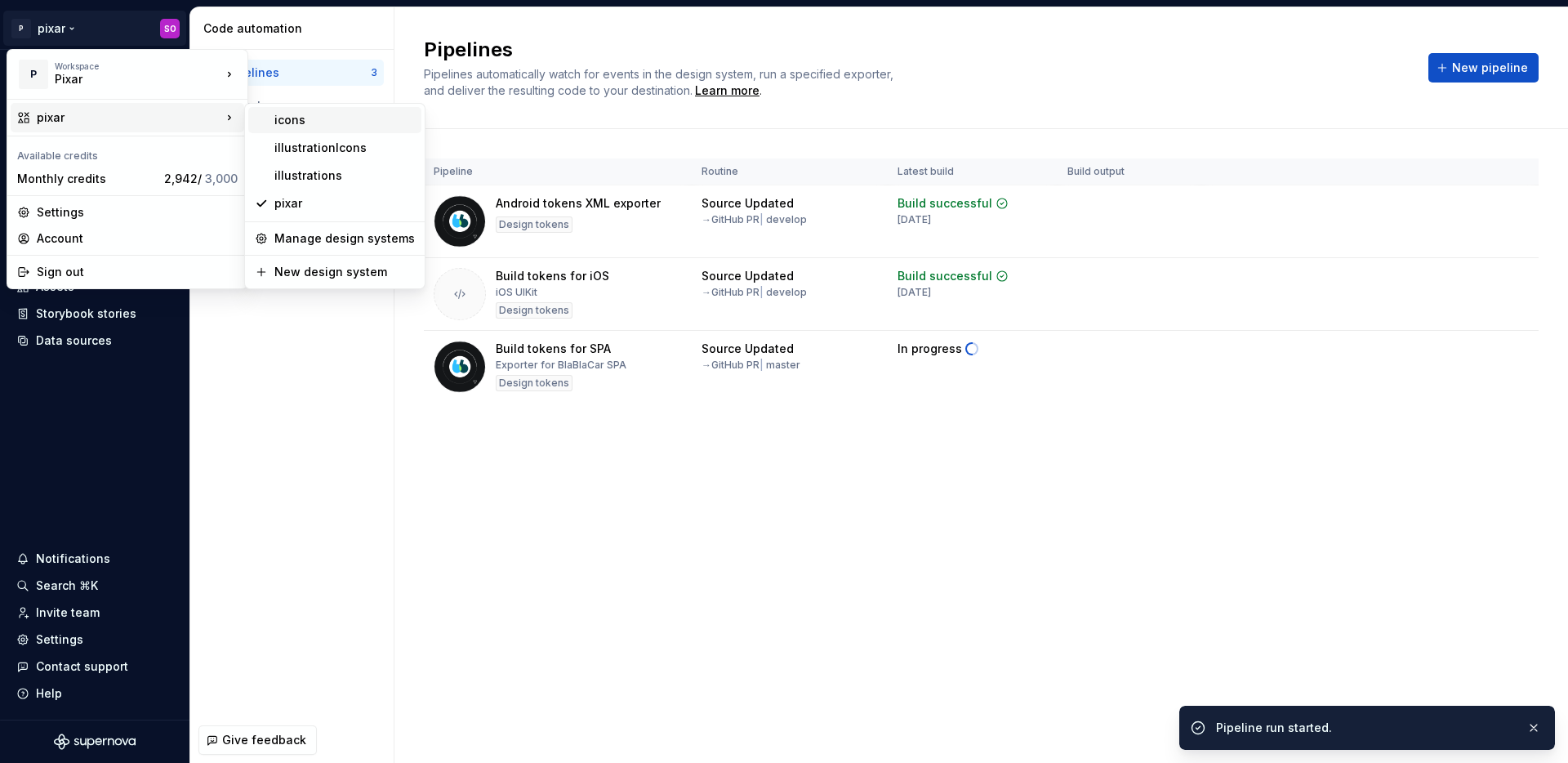
click at [312, 123] on div "icons" at bounding box center [345, 120] width 141 height 16
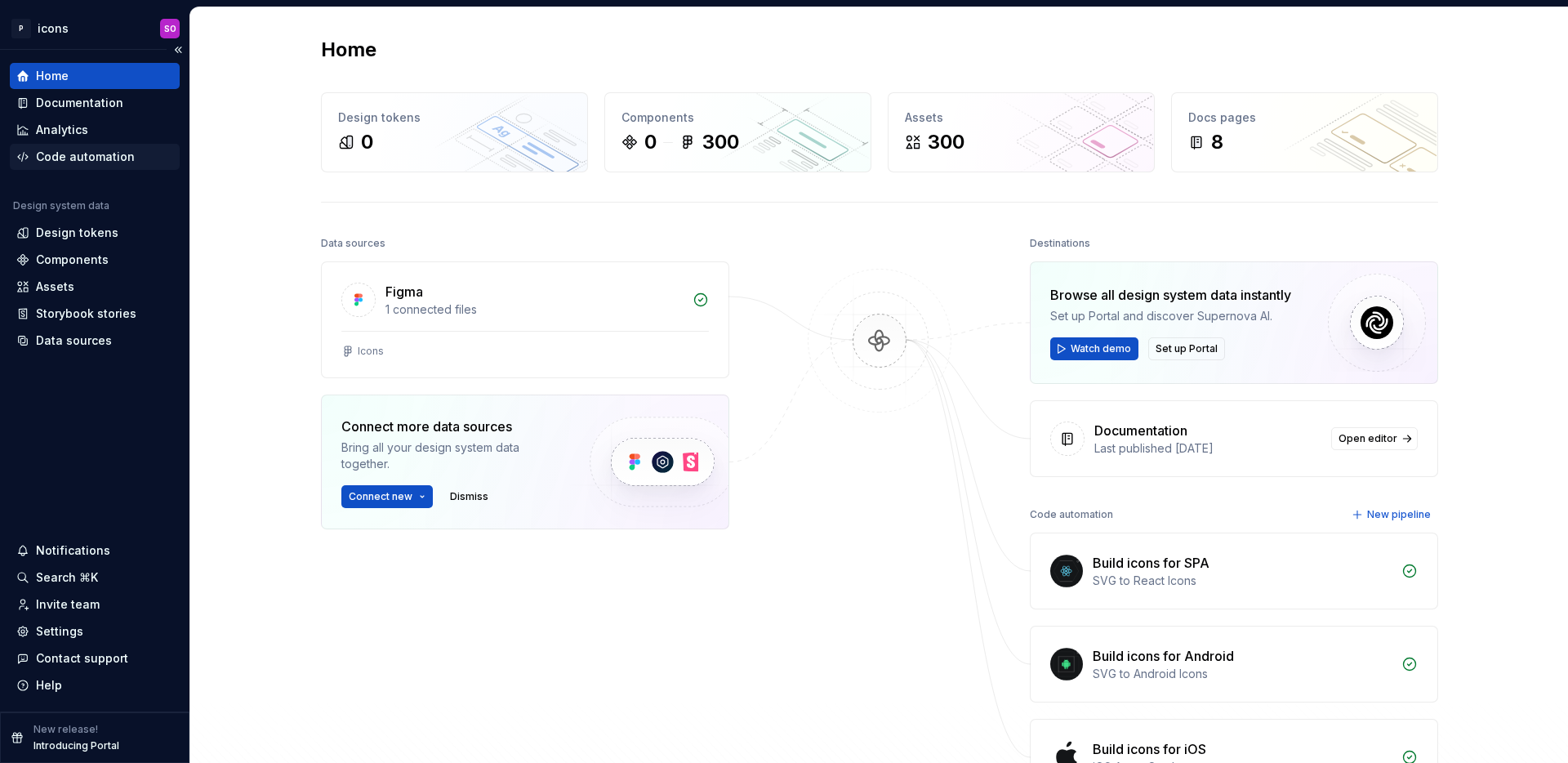
click at [94, 152] on div "Code automation" at bounding box center [85, 157] width 99 height 16
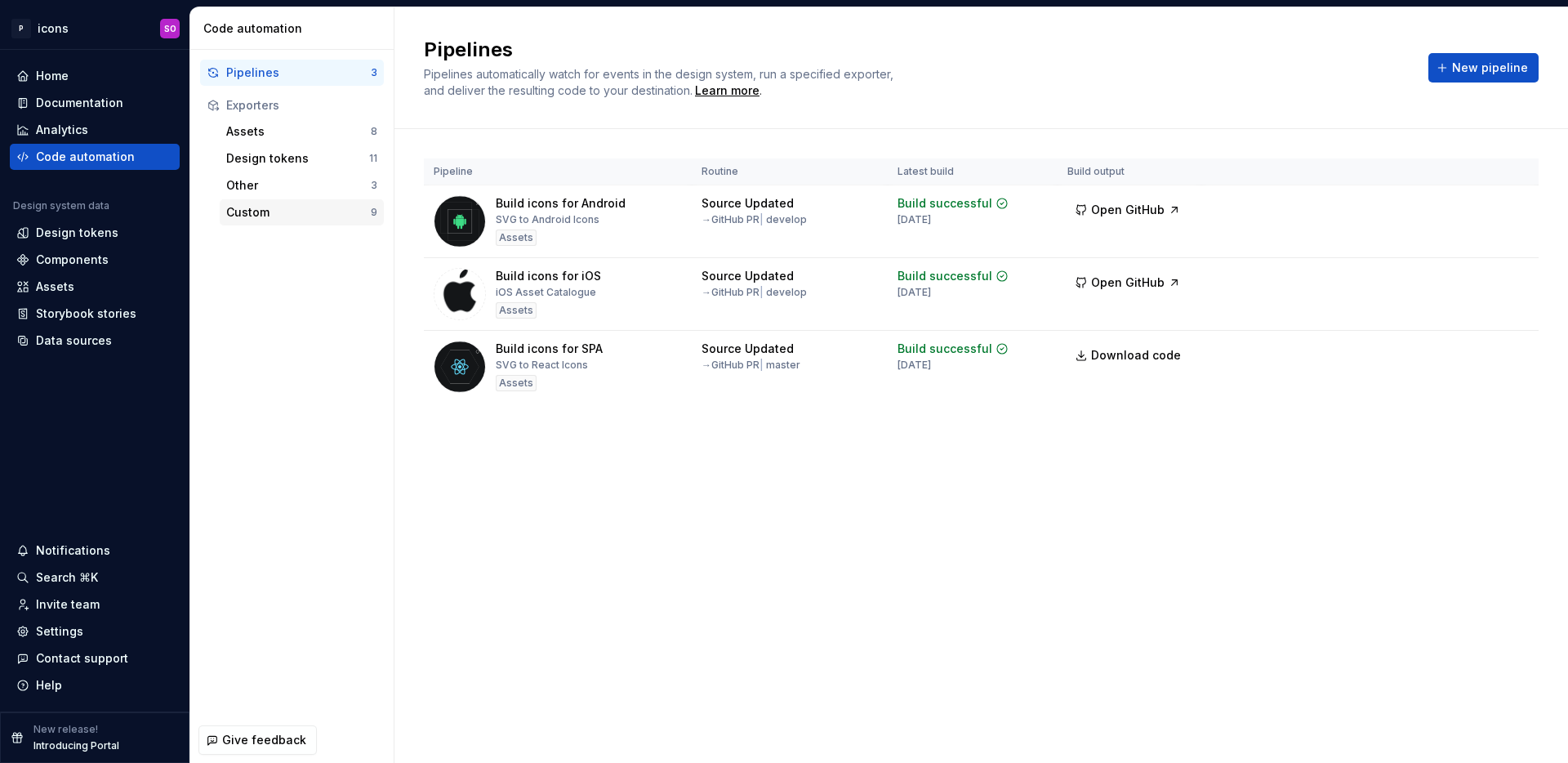
click at [289, 212] on div "Custom" at bounding box center [298, 212] width 144 height 16
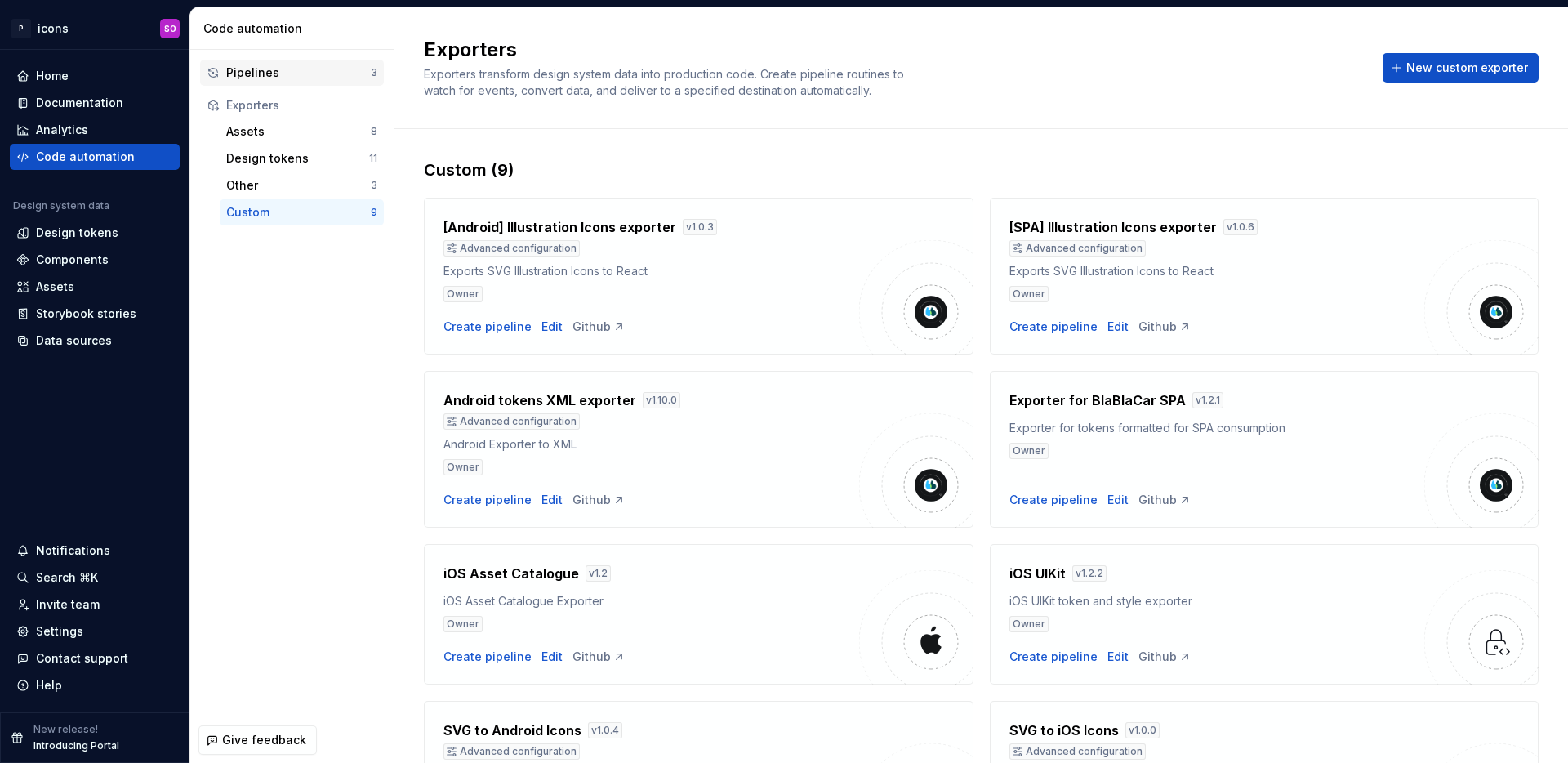
click at [306, 70] on div "Pipelines" at bounding box center [298, 72] width 144 height 16
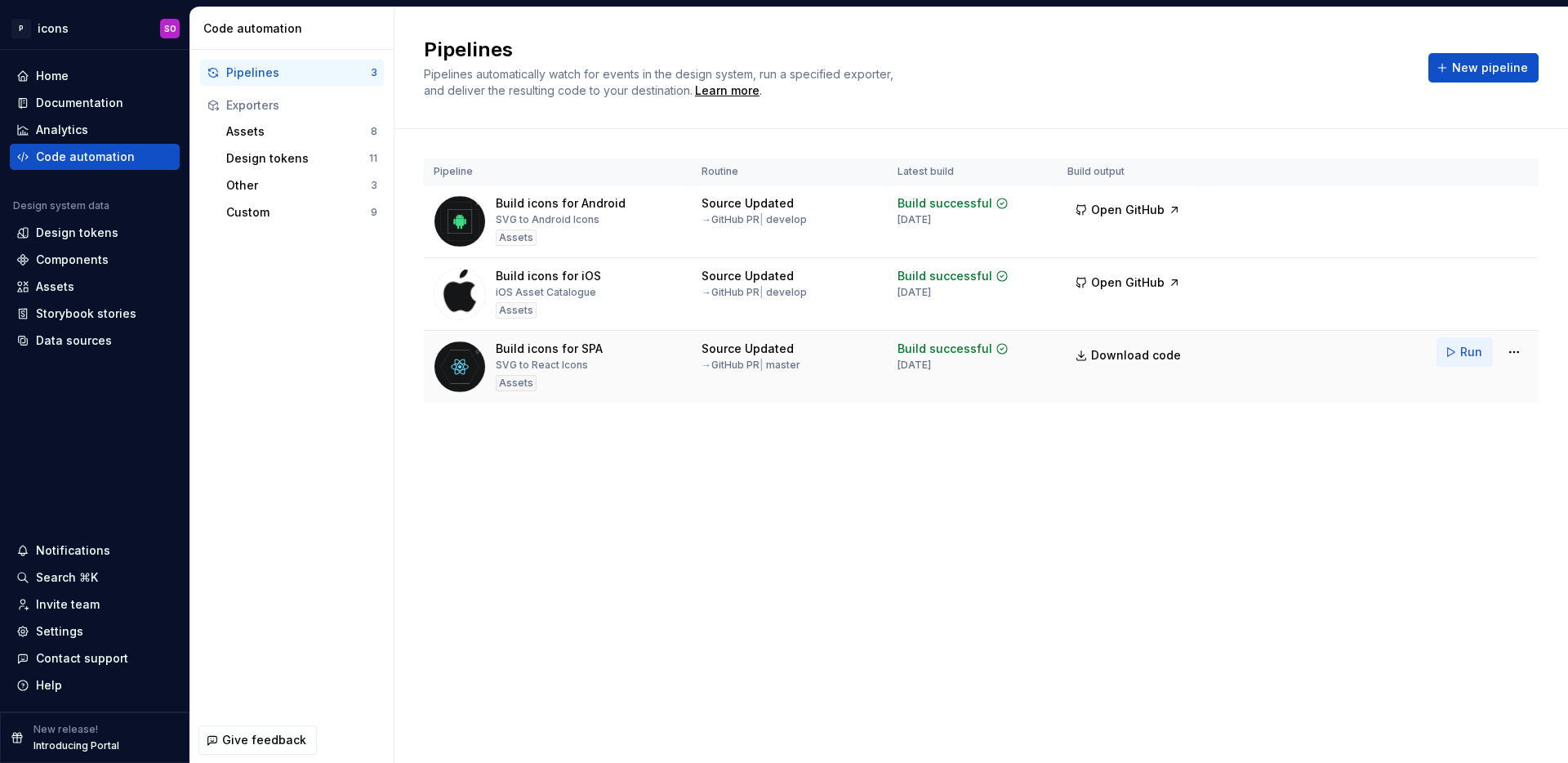
click at [1468, 344] on span "Run" at bounding box center [1471, 352] width 22 height 16
click at [74, 28] on html "P icons SO Home Documentation Analytics Code automation Design system data Desi…" at bounding box center [784, 382] width 1568 height 763
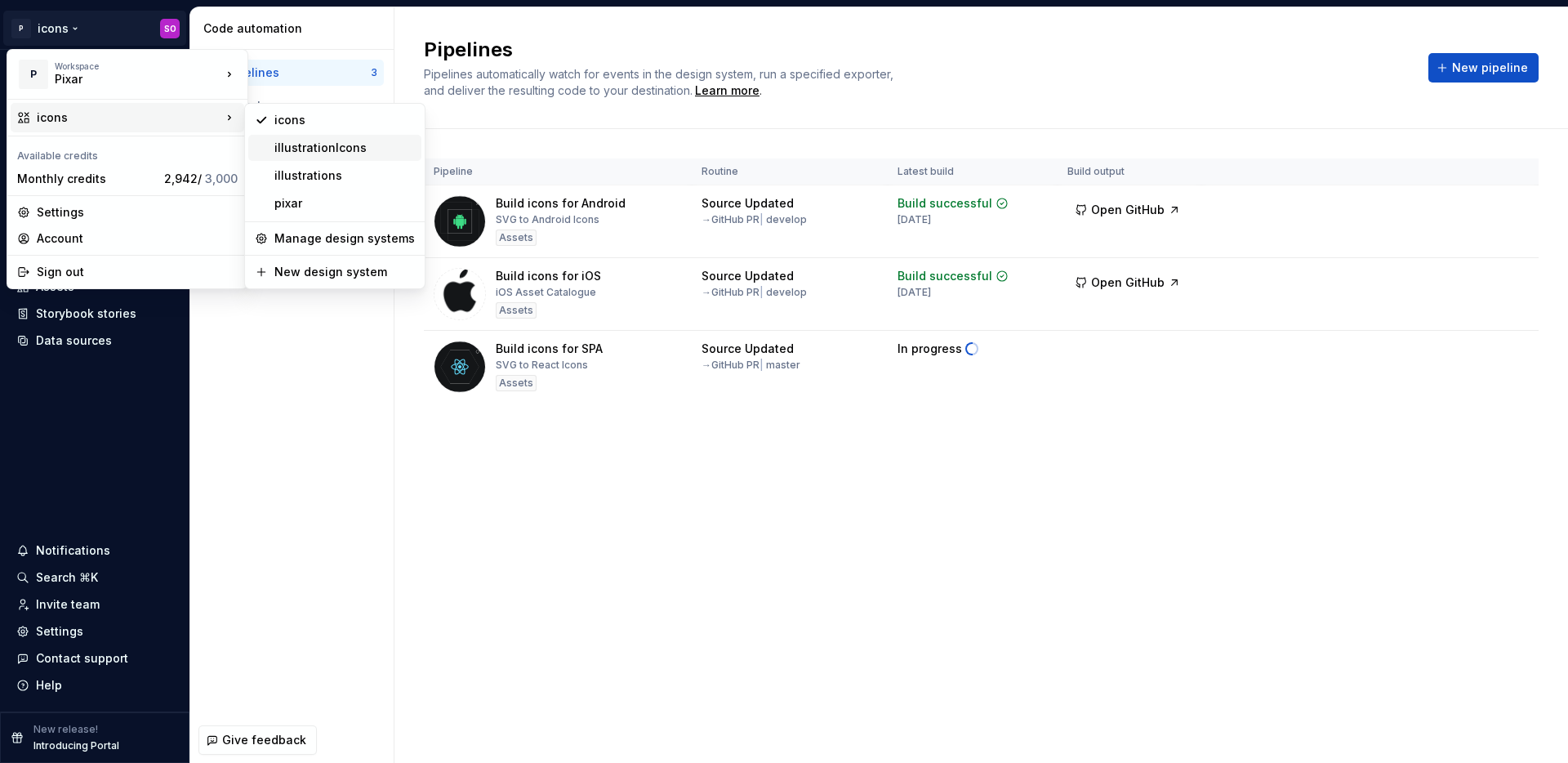
click at [354, 156] on div "illustrationIcons" at bounding box center [335, 147] width 173 height 26
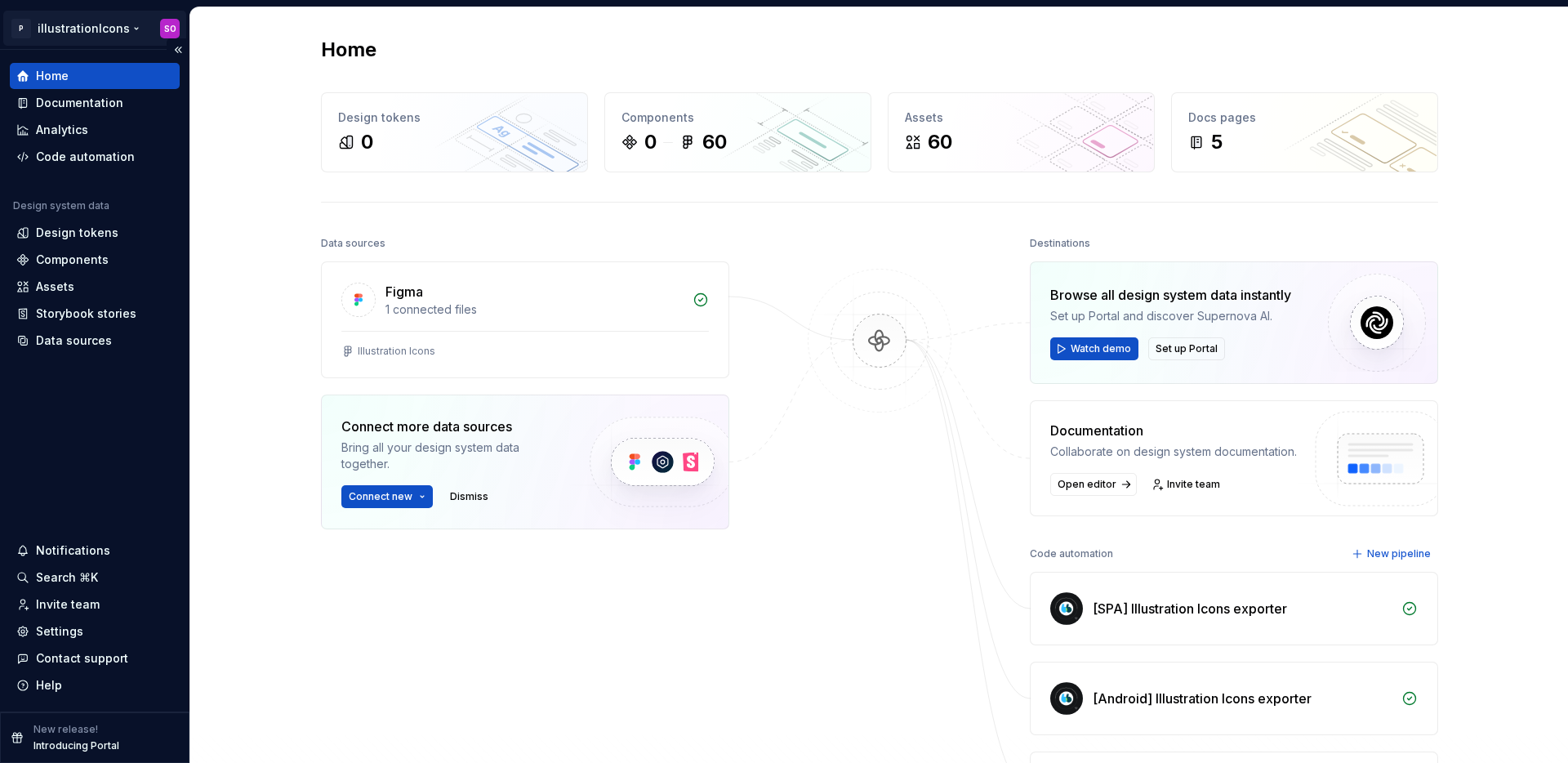
click at [126, 32] on html "P illustrationIcons SO Home Documentation Analytics Code automation Design syst…" at bounding box center [784, 382] width 1568 height 763
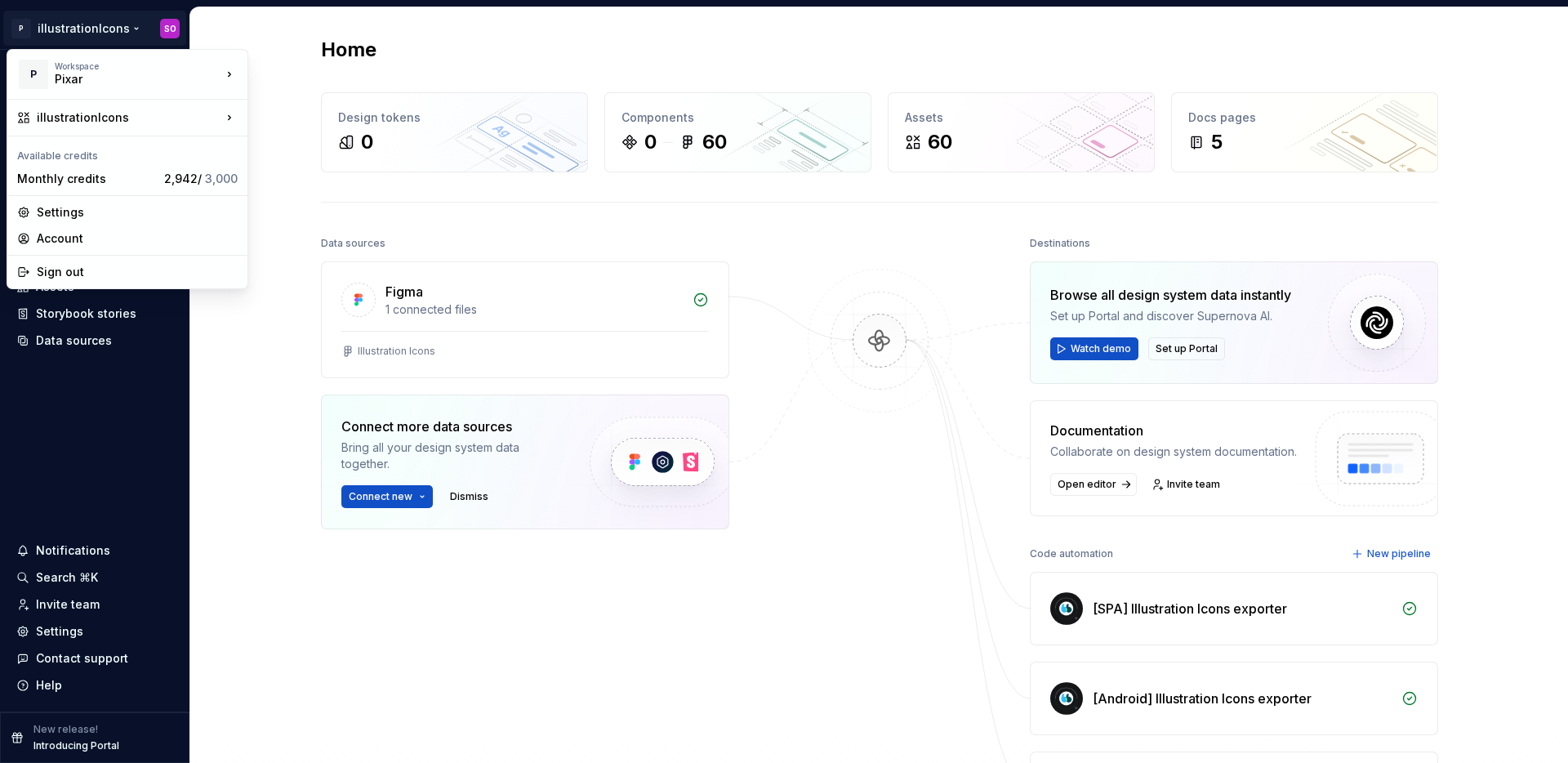
click at [508, 660] on html "P illustrationIcons SO Home Documentation Analytics Code automation Design syst…" at bounding box center [784, 382] width 1568 height 763
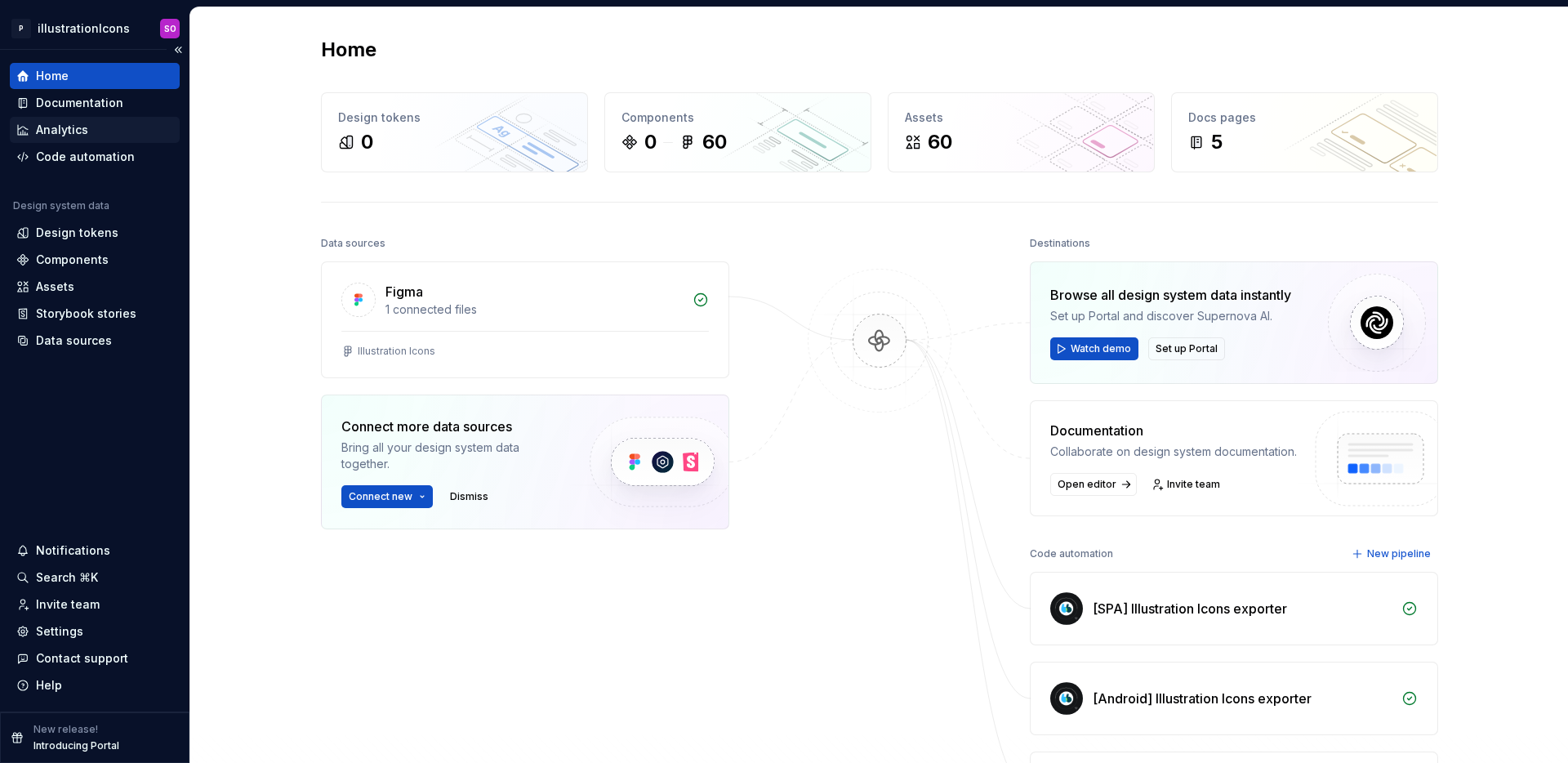
click at [84, 130] on div "Analytics" at bounding box center [61, 130] width 53 height 16
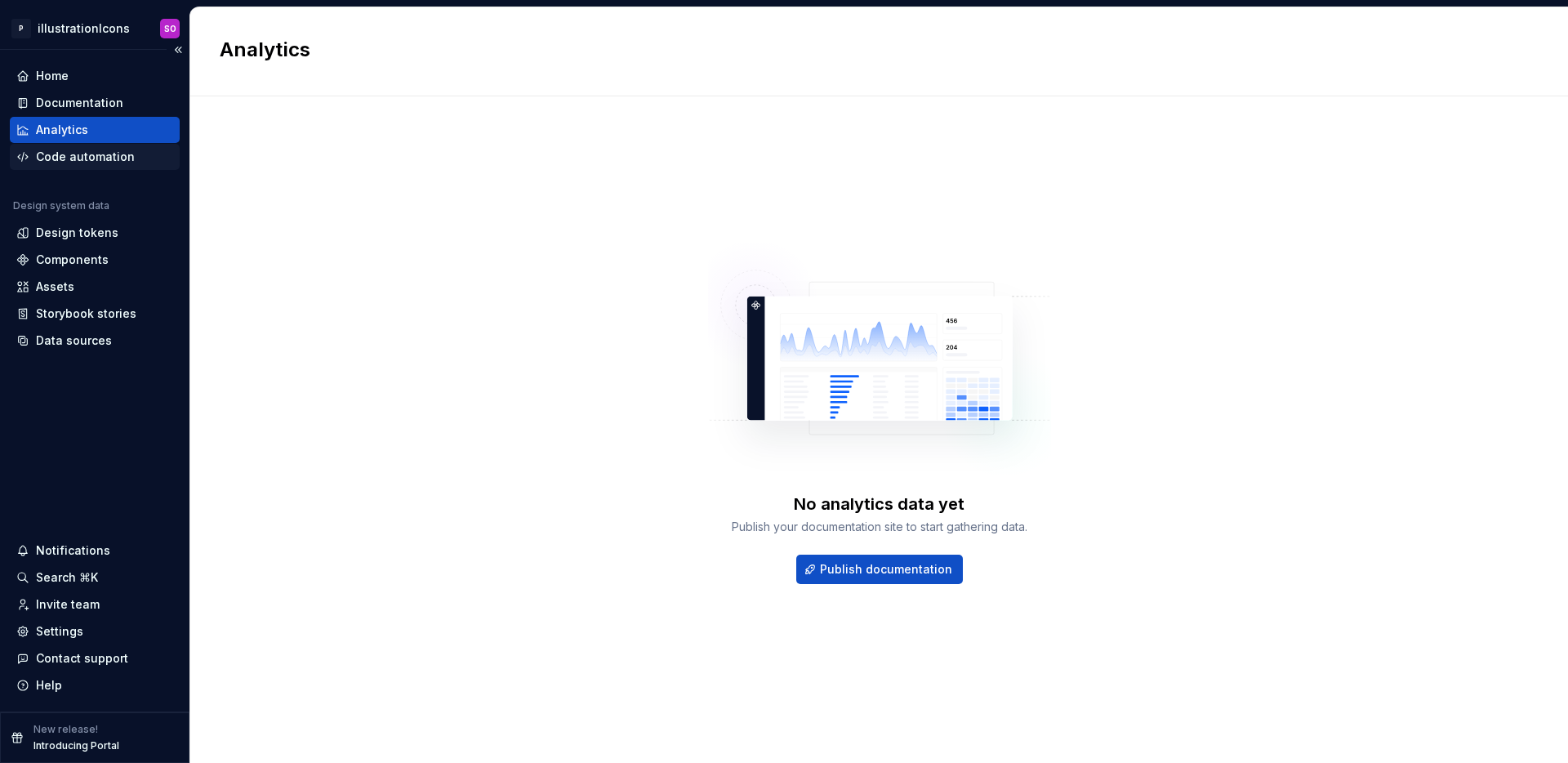
click at [82, 161] on div "Code automation" at bounding box center [85, 157] width 99 height 16
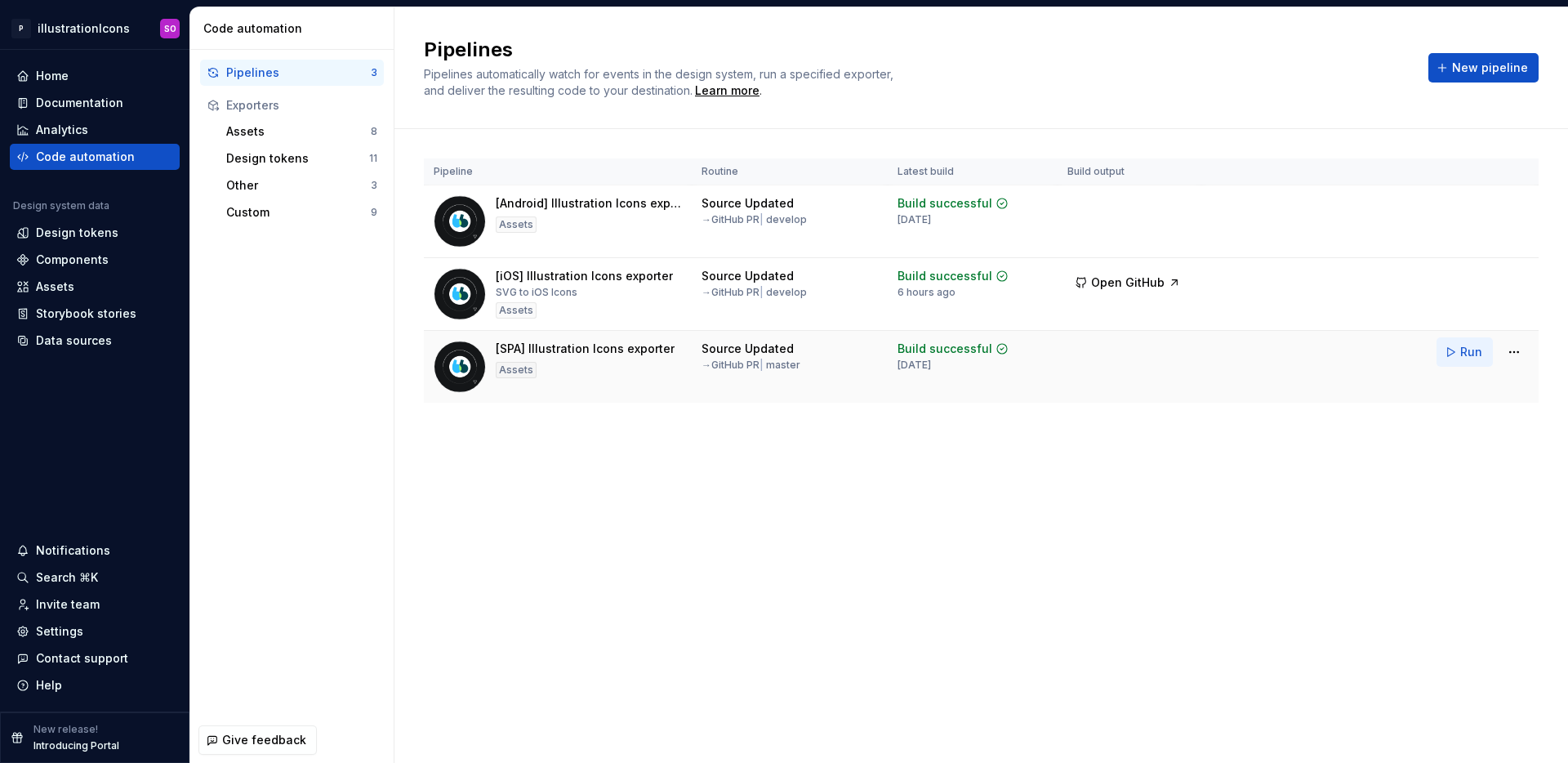
click at [1452, 357] on button "Run" at bounding box center [1465, 352] width 56 height 29
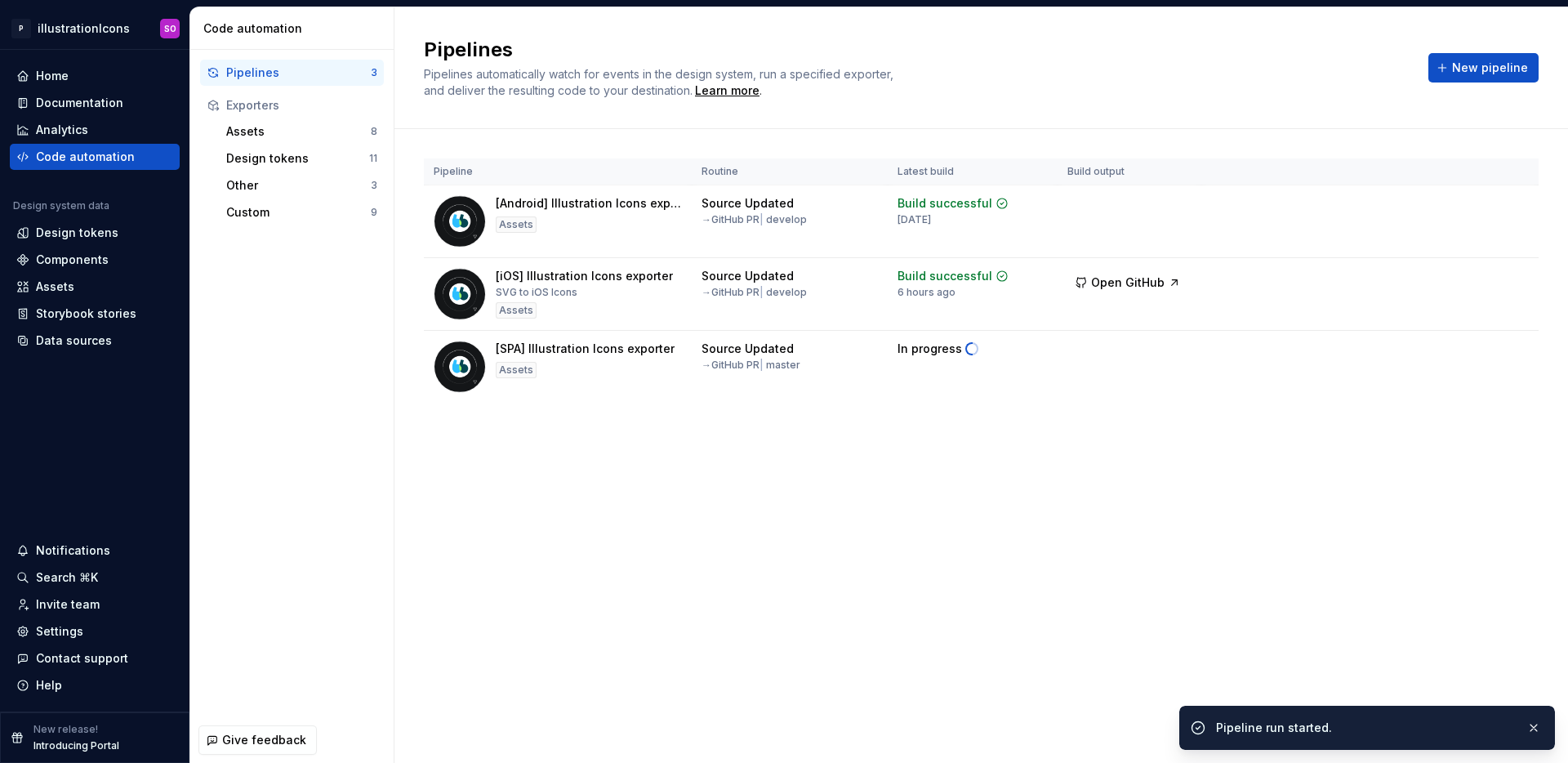
click at [939, 654] on div "Pipelines Pipelines automatically watch for events in the design system, run a …" at bounding box center [982, 385] width 1174 height 756
